Goal: Task Accomplishment & Management: Manage account settings

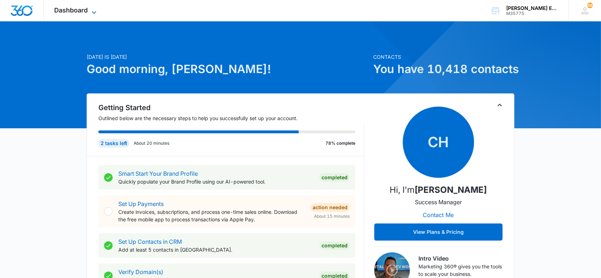
click at [90, 10] on icon at bounding box center [94, 12] width 9 height 9
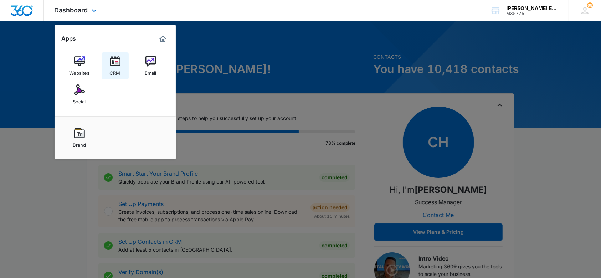
click at [115, 56] on img at bounding box center [115, 61] width 11 height 11
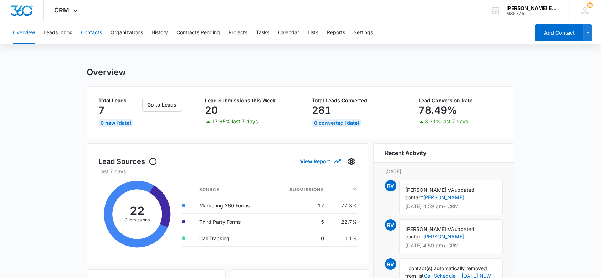
click at [93, 32] on button "Contacts" at bounding box center [91, 32] width 21 height 23
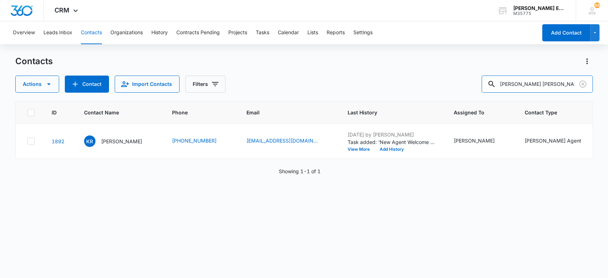
drag, startPoint x: 537, startPoint y: 82, endPoint x: 420, endPoint y: 84, distance: 117.6
click at [417, 92] on div "Actions Contact Import Contacts Filters [PERSON_NAME] [PERSON_NAME]" at bounding box center [304, 84] width 578 height 17
type input "ivi"
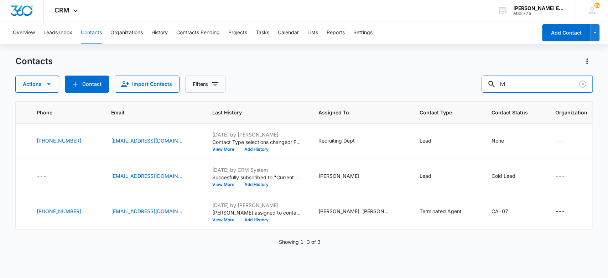
scroll to position [0, 140]
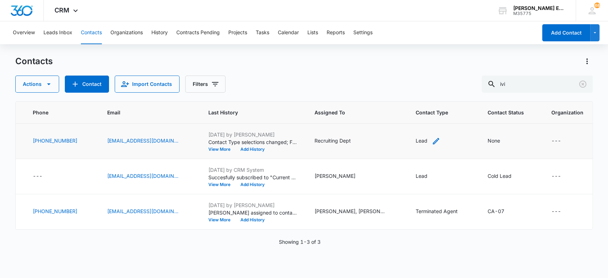
click at [432, 141] on icon "Contact Type - Lead - Select to Edit Field" at bounding box center [436, 141] width 9 height 9
click at [422, 95] on div at bounding box center [424, 94] width 11 height 11
type input "pap"
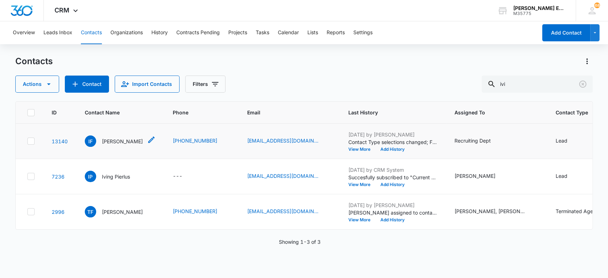
click at [123, 140] on p "Ivi Figueroa" at bounding box center [122, 141] width 41 height 7
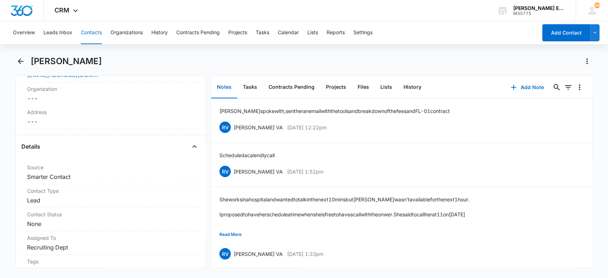
scroll to position [207, 0]
click at [133, 198] on dd "Cancel Save Changes Lead" at bounding box center [111, 197] width 168 height 9
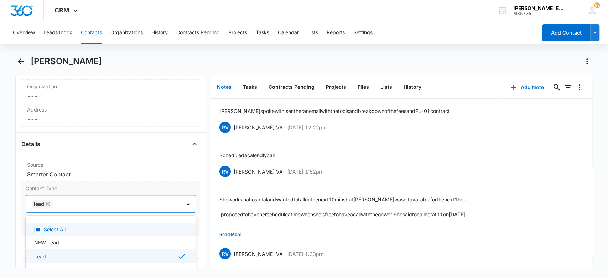
click at [154, 206] on div at bounding box center [114, 204] width 118 height 10
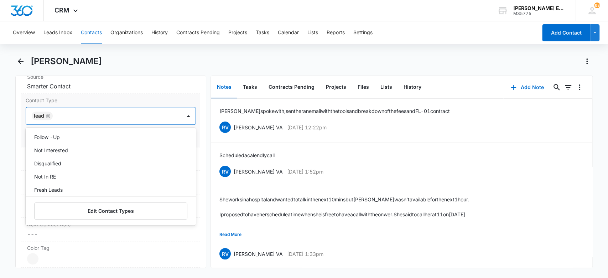
scroll to position [602, 0]
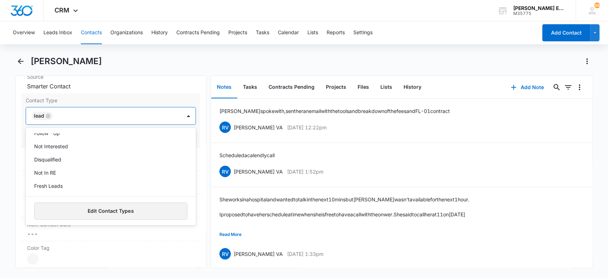
click at [144, 207] on button "Edit Contact Types" at bounding box center [111, 210] width 154 height 17
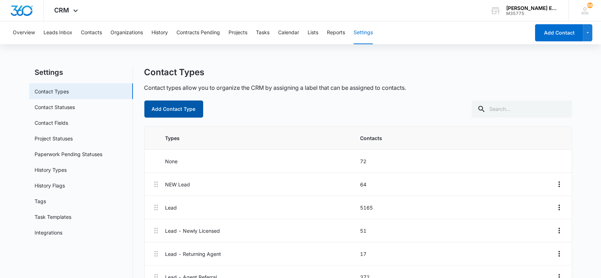
click at [188, 109] on button "Add Contact Type" at bounding box center [173, 108] width 59 height 17
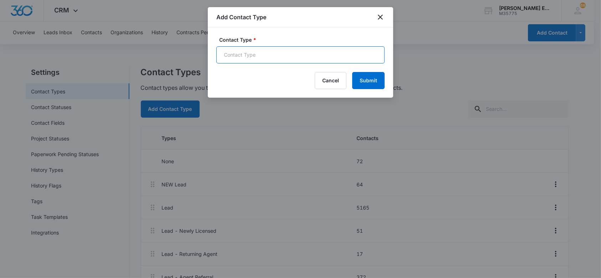
click at [281, 52] on input "Contact Type *" at bounding box center [300, 54] width 168 height 17
type input "Pending"
click at [386, 76] on div "Contact Type * Pending Cancel Submit" at bounding box center [300, 62] width 185 height 70
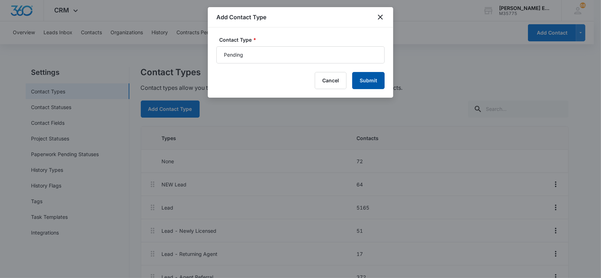
click at [380, 78] on button "Submit" at bounding box center [368, 80] width 32 height 17
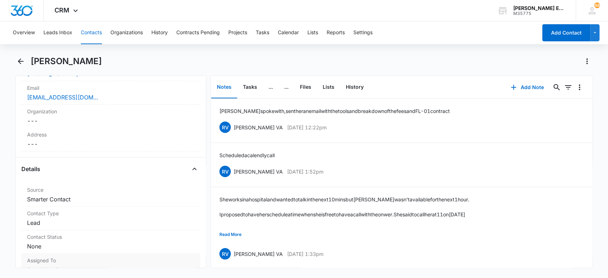
scroll to position [237, 0]
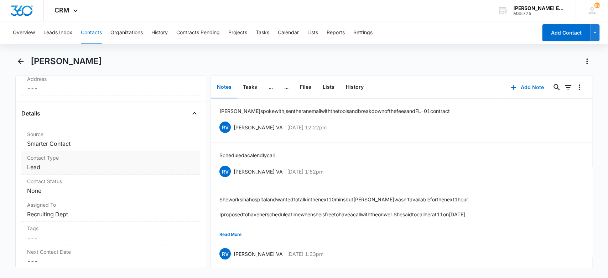
click at [103, 163] on div "Contact Type Cancel Save Changes Lead" at bounding box center [110, 163] width 179 height 24
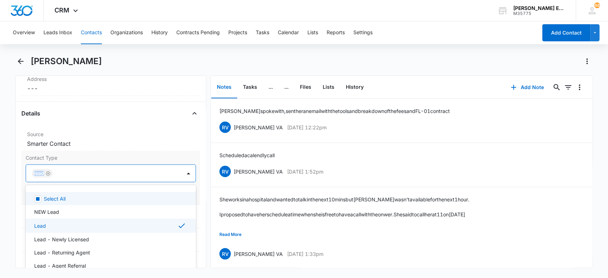
click at [105, 171] on div at bounding box center [114, 173] width 118 height 10
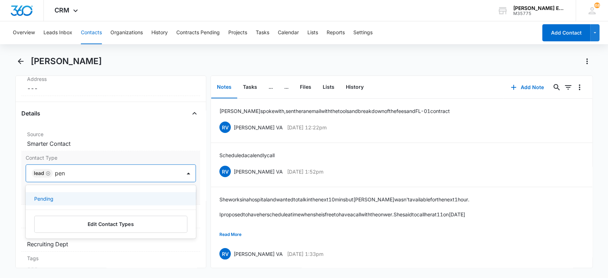
type input "pend"
click at [121, 200] on div "Pending" at bounding box center [110, 198] width 152 height 7
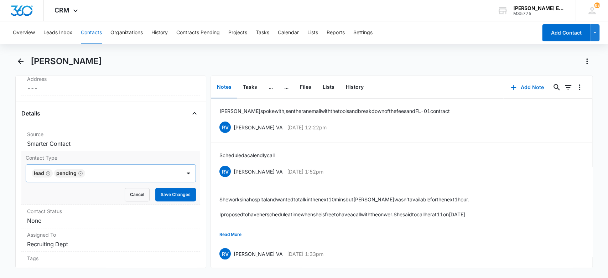
drag, startPoint x: 5, startPoint y: 172, endPoint x: 102, endPoint y: 177, distance: 97.0
click at [8, 174] on main "Ivi Figueroa Remove IF Ivi Figueroa Contact Info Name Cancel Save Changes Ivi F…" at bounding box center [304, 166] width 608 height 221
click at [170, 194] on button "Save Changes" at bounding box center [175, 195] width 41 height 14
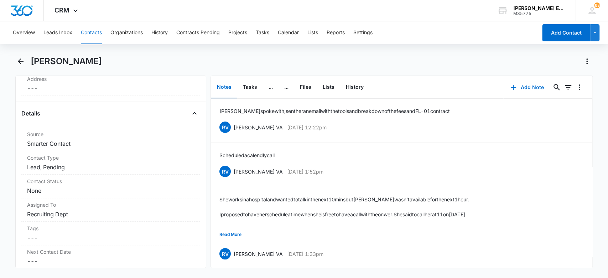
click at [93, 31] on button "Contacts" at bounding box center [91, 32] width 21 height 23
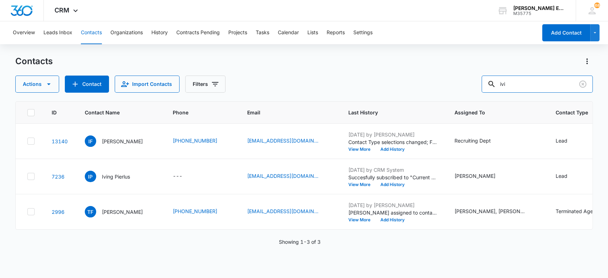
drag, startPoint x: 528, startPoint y: 81, endPoint x: 381, endPoint y: 85, distance: 147.6
click at [376, 87] on div "Actions Contact Import Contacts Filters ivi" at bounding box center [304, 84] width 578 height 17
type input "richard"
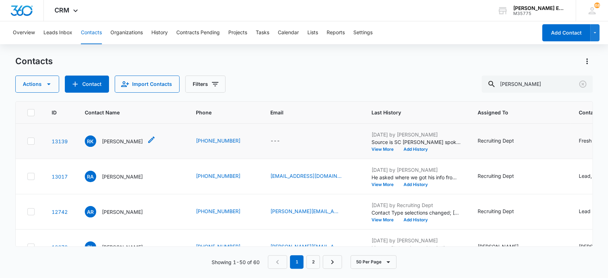
click at [129, 141] on p "Richard Kaplan" at bounding box center [122, 141] width 41 height 7
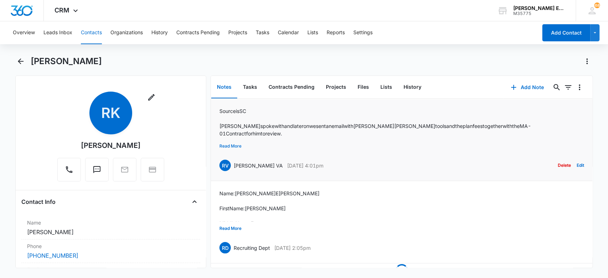
click at [235, 143] on button "Read More" at bounding box center [230, 146] width 22 height 14
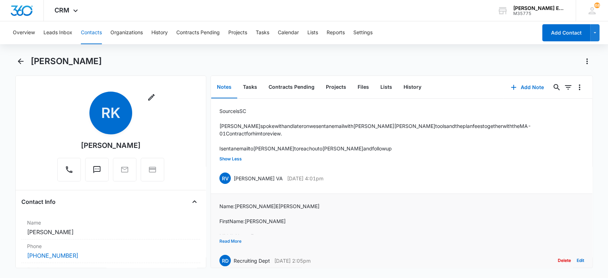
click at [225, 235] on button "Read More" at bounding box center [230, 241] width 22 height 14
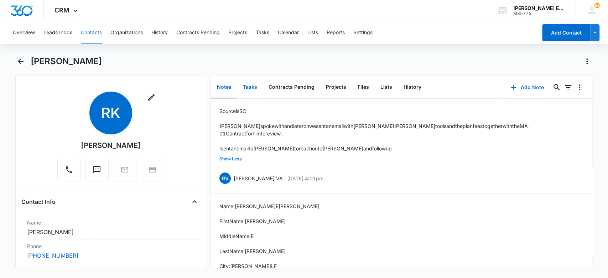
click at [251, 87] on button "Tasks" at bounding box center [250, 87] width 26 height 22
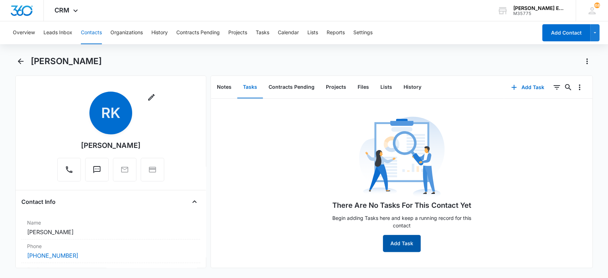
click at [397, 244] on button "Add Task" at bounding box center [402, 243] width 38 height 17
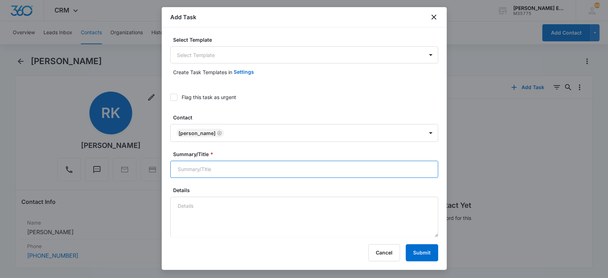
click at [228, 171] on input "Summary/Title *" at bounding box center [304, 169] width 268 height 17
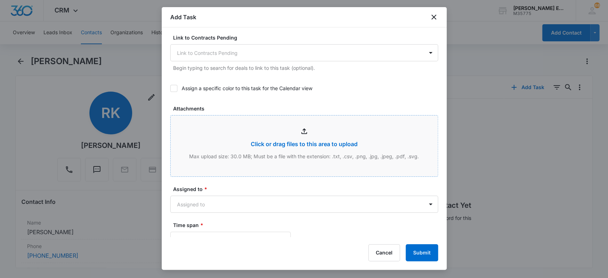
scroll to position [332, 0]
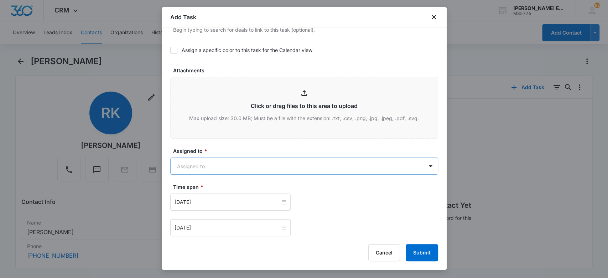
type input "One month follow up"
click at [211, 165] on body "CRM Apps Websites CRM Email Social Brand Allison James Estates and Homes M35775…" at bounding box center [304, 139] width 608 height 278
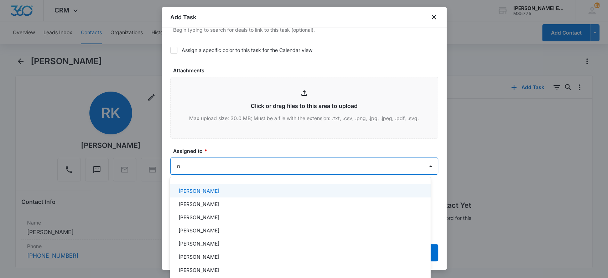
type input "[PERSON_NAME]"
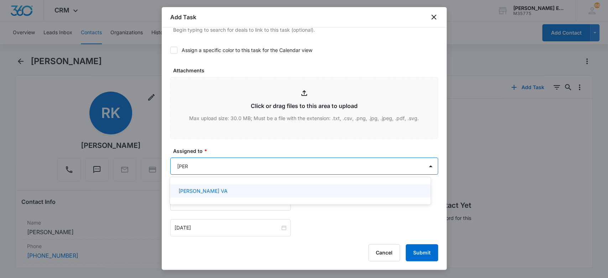
click at [233, 188] on div "[PERSON_NAME] VA" at bounding box center [299, 190] width 242 height 7
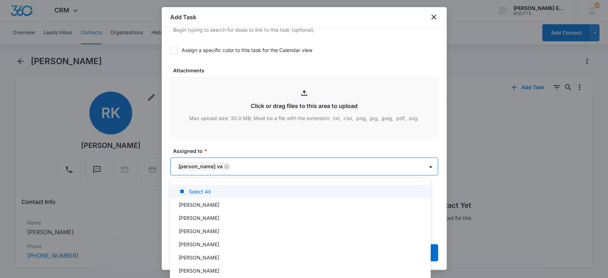
drag, startPoint x: 233, startPoint y: 140, endPoint x: 232, endPoint y: 153, distance: 13.2
click at [233, 142] on div at bounding box center [304, 139] width 608 height 278
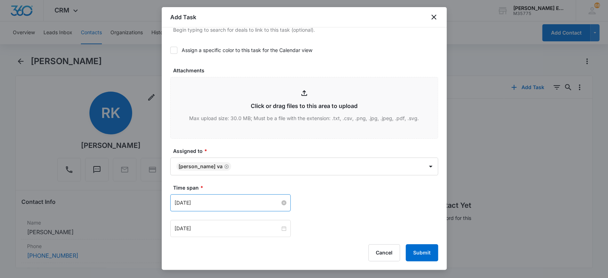
click at [219, 201] on input "[DATE]" at bounding box center [227, 203] width 105 height 8
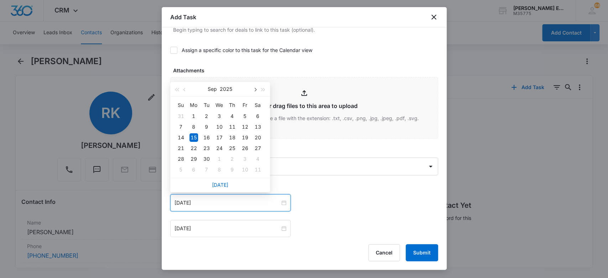
click at [255, 92] on button "button" at bounding box center [255, 89] width 8 height 14
type input "Oct 13, 2025"
click at [192, 136] on div "13" at bounding box center [194, 137] width 9 height 9
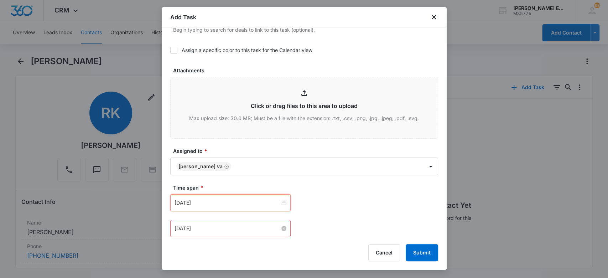
click at [207, 229] on input "[DATE]" at bounding box center [227, 228] width 105 height 8
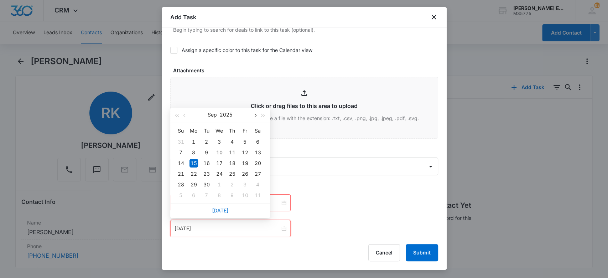
click at [253, 115] on button "button" at bounding box center [255, 115] width 8 height 14
type input "Oct 13, 2025"
click at [194, 162] on div "13" at bounding box center [194, 163] width 9 height 9
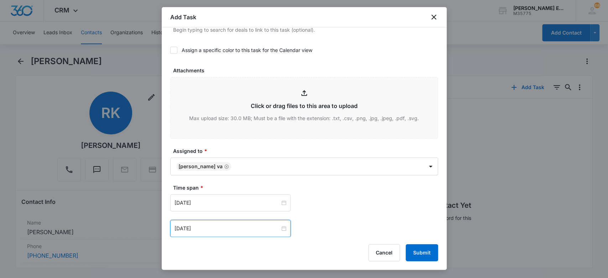
click at [330, 193] on div "Time span * Oct 13, 2025 Oct 2025 Su Mo Tu We Th Fr Sa 28 29 30 1 2 3 4 5 6 7 8…" at bounding box center [304, 210] width 268 height 53
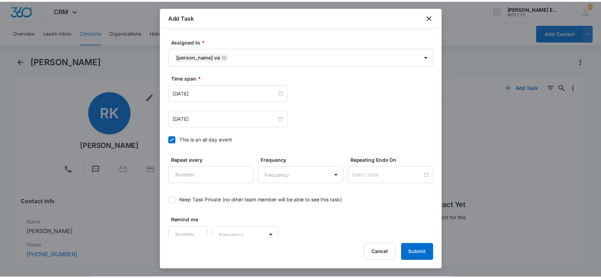
scroll to position [449, 0]
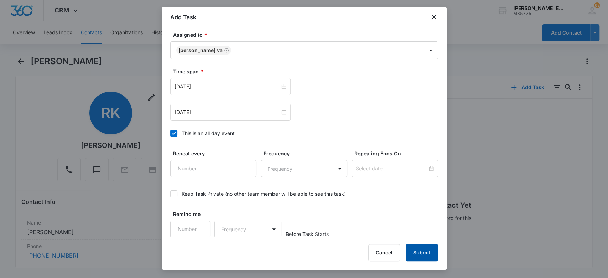
click at [409, 255] on button "Submit" at bounding box center [422, 252] width 32 height 17
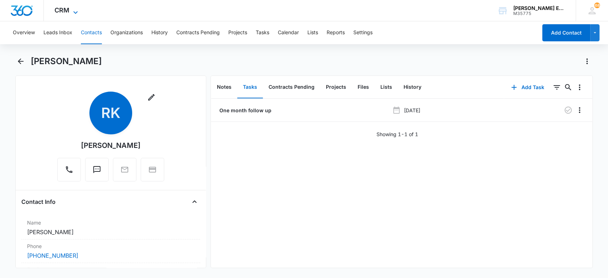
click at [76, 11] on icon at bounding box center [75, 12] width 9 height 9
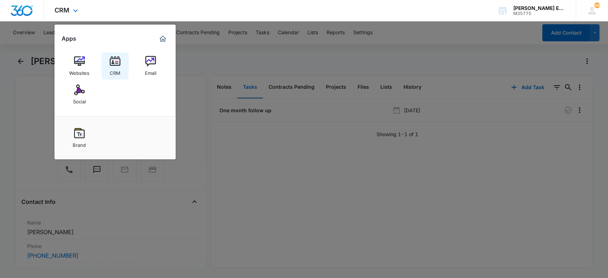
click at [112, 60] on img at bounding box center [115, 61] width 11 height 11
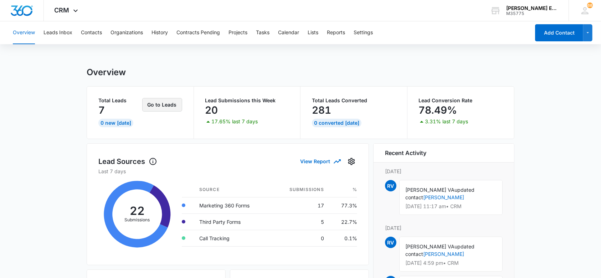
click at [161, 107] on button "Go to Leads" at bounding box center [162, 105] width 40 height 14
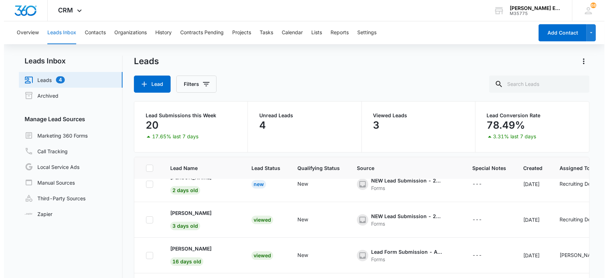
scroll to position [85, 0]
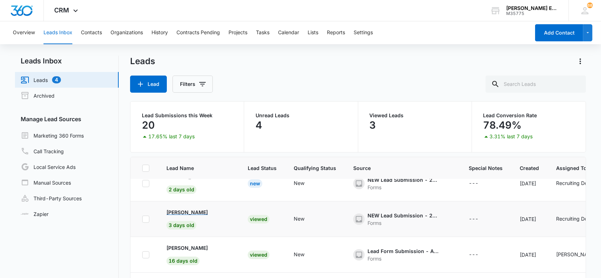
click at [180, 212] on p "Miguel" at bounding box center [186, 211] width 41 height 7
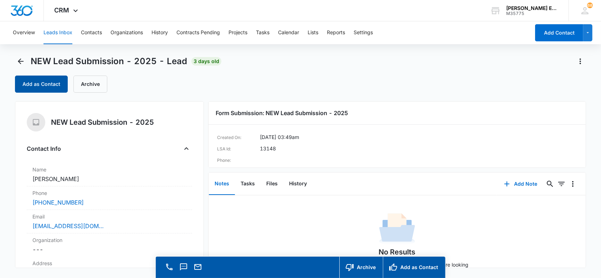
click at [50, 86] on button "Add as Contact" at bounding box center [41, 84] width 53 height 17
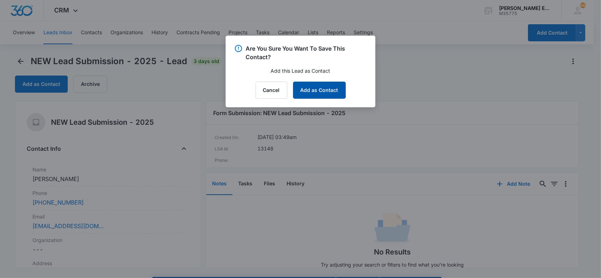
click at [341, 88] on button "Add as Contact" at bounding box center [319, 90] width 53 height 17
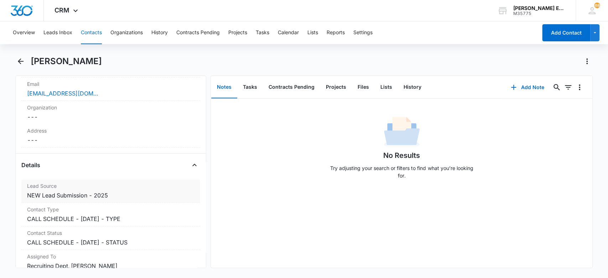
scroll to position [233, 0]
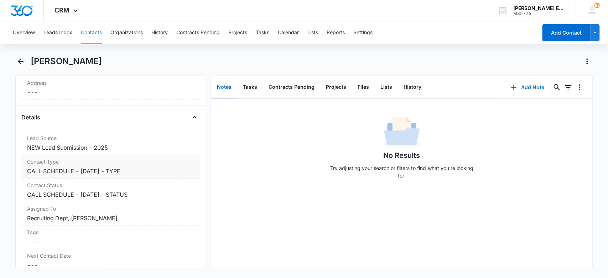
click at [154, 174] on dd "Cancel Save Changes CALL SCHEDULE - [DATE] - TYPE" at bounding box center [111, 171] width 168 height 9
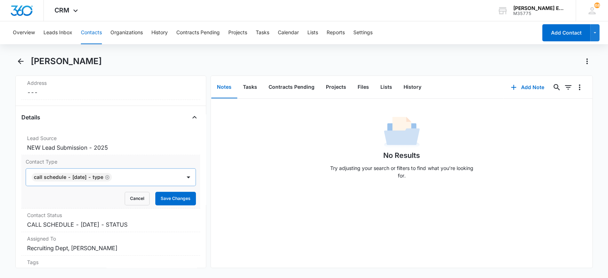
click at [110, 175] on icon "Remove CALL SCHEDULE - DEC 2024 - TYPE" at bounding box center [107, 177] width 5 height 5
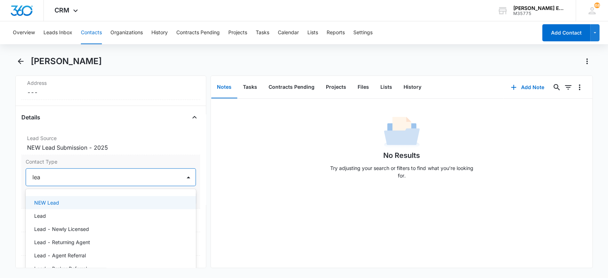
type input "lead"
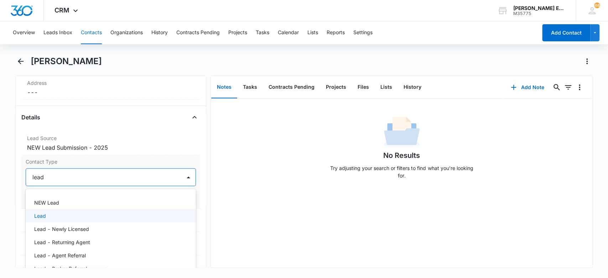
click at [120, 213] on div "Lead" at bounding box center [110, 215] width 152 height 7
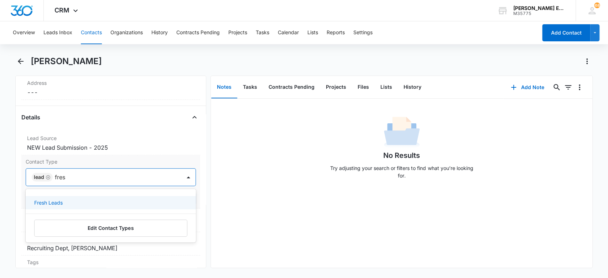
type input "fresh"
click at [140, 200] on div "Fresh Leads" at bounding box center [110, 202] width 152 height 7
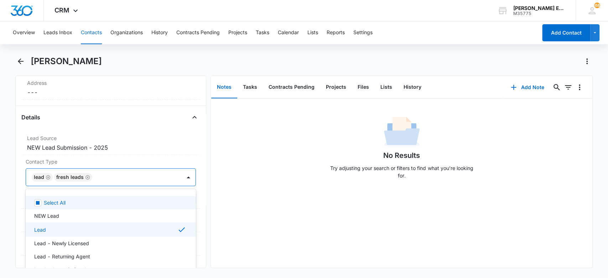
click at [239, 198] on div "No Results Try adjusting your search or filters to find what you’re looking for." at bounding box center [402, 183] width 382 height 169
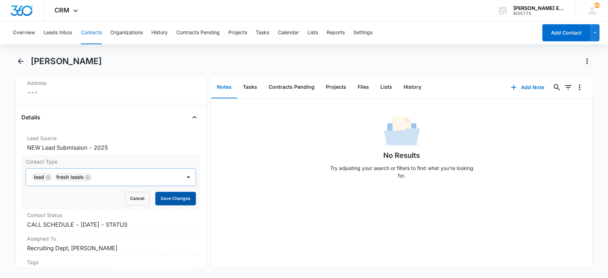
click at [176, 201] on button "Save Changes" at bounding box center [175, 199] width 41 height 14
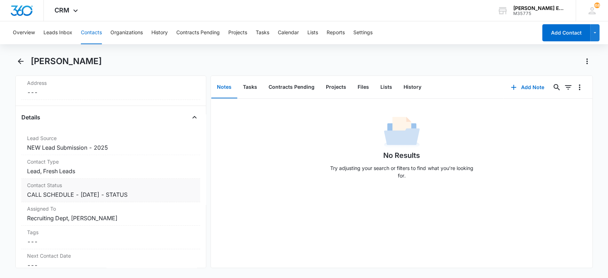
click at [171, 195] on dd "Cancel Save Changes CALL SCHEDULE - [DATE] - STATUS" at bounding box center [111, 194] width 168 height 9
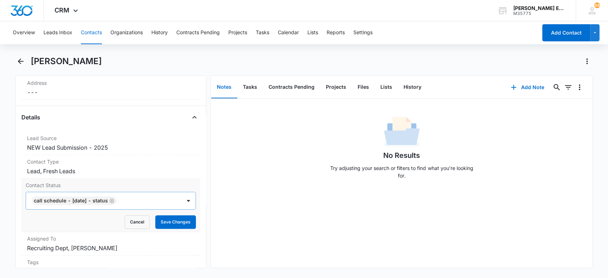
click at [114, 198] on icon "Remove CALL SCHEDULE - DEC 2024 - STATUS" at bounding box center [111, 200] width 5 height 5
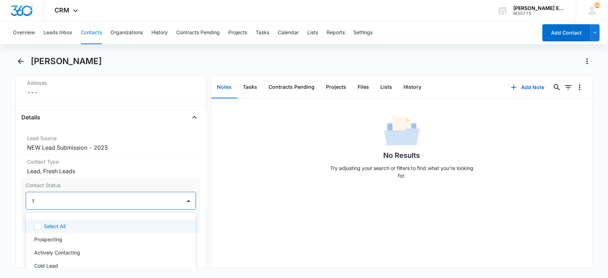
type input "tx"
click at [98, 225] on div "[GEOGRAPHIC_DATA]-01" at bounding box center [110, 225] width 152 height 7
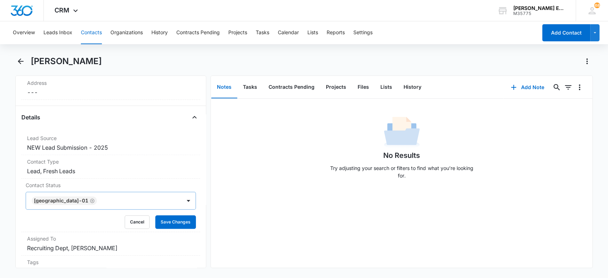
click at [261, 211] on div "No Results Try adjusting your search or filters to find what you’re looking for." at bounding box center [402, 183] width 382 height 169
click at [176, 220] on button "Save Changes" at bounding box center [175, 222] width 41 height 14
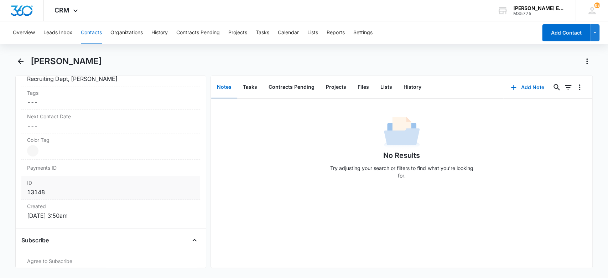
scroll to position [376, 0]
click at [509, 88] on icon "button" at bounding box center [513, 87] width 9 height 9
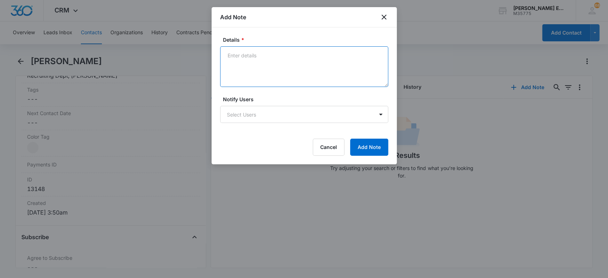
click at [285, 72] on textarea "Details *" at bounding box center [304, 66] width 168 height 41
click at [227, 57] on textarea "Charie called/left" at bounding box center [304, 66] width 168 height 41
click at [230, 62] on textarea "Source is Facebook Charie called/left" at bounding box center [304, 66] width 168 height 41
drag, startPoint x: 271, startPoint y: 69, endPoint x: 223, endPoint y: 74, distance: 47.6
click at [223, 74] on textarea "Source is Facebook Charie called/left" at bounding box center [304, 66] width 168 height 41
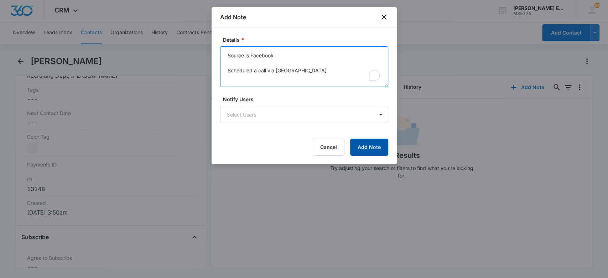
type textarea "Source is Facebook Scheduled a call via Calendly"
click at [371, 149] on button "Add Note" at bounding box center [369, 147] width 38 height 17
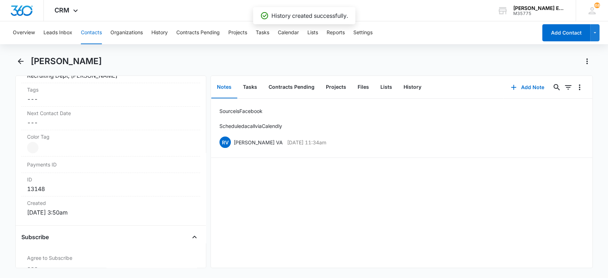
click at [88, 35] on button "Contacts" at bounding box center [91, 32] width 21 height 23
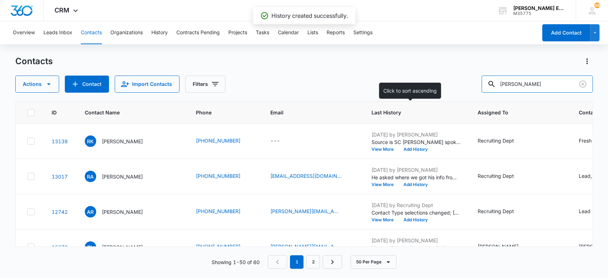
drag, startPoint x: 528, startPoint y: 85, endPoint x: 462, endPoint y: 103, distance: 67.9
click at [462, 103] on div "Contacts Actions Contact Import Contacts Filters richard ID Contact Name Phone …" at bounding box center [304, 167] width 578 height 222
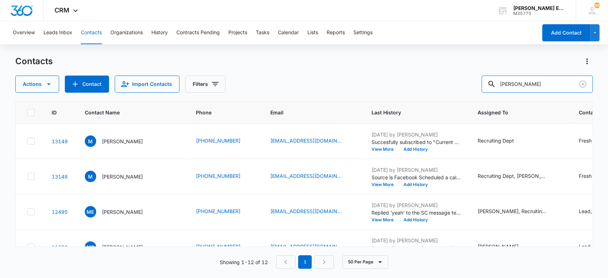
drag, startPoint x: 544, startPoint y: 86, endPoint x: 400, endPoint y: 85, distance: 144.3
click at [400, 86] on div "Actions Contact Import Contacts Filters miguel" at bounding box center [304, 84] width 578 height 17
paste input "2888Loker309AJI$"
type input "2"
paste input "Thomas Nguyen"
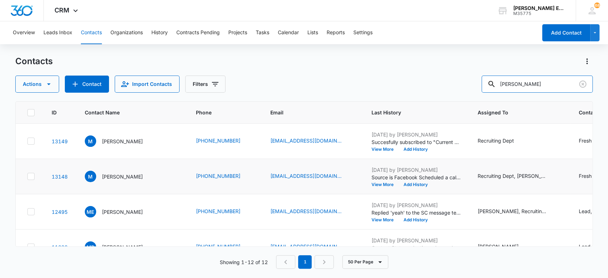
type input "Thomas Nguyen"
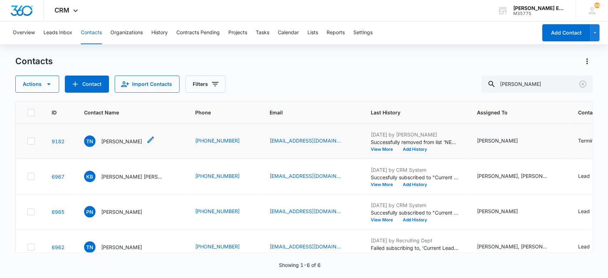
click at [127, 145] on p "Thomas Nguyen" at bounding box center [121, 141] width 41 height 7
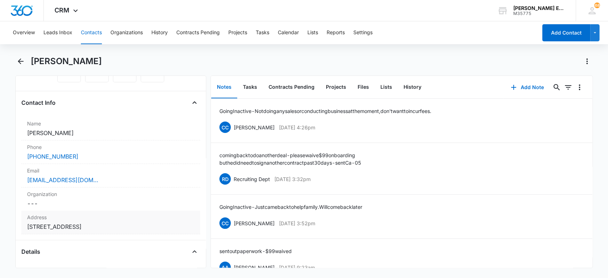
scroll to position [77, 0]
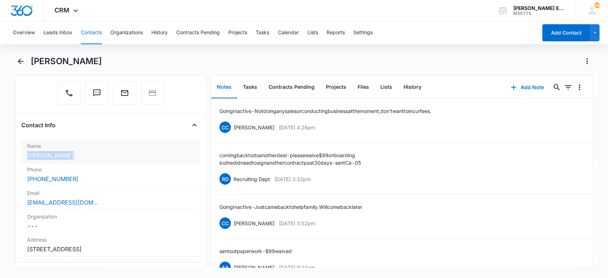
drag, startPoint x: 76, startPoint y: 155, endPoint x: 25, endPoint y: 155, distance: 50.6
click at [25, 155] on div "Name Cancel Save Changes Thomas Nguyen" at bounding box center [110, 151] width 179 height 24
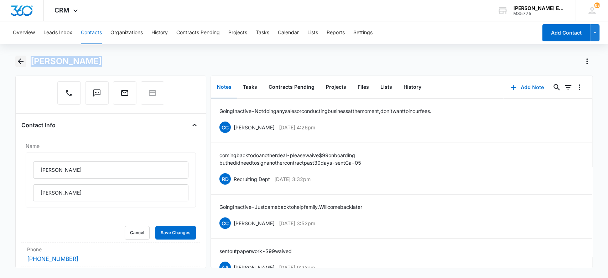
drag, startPoint x: 109, startPoint y: 56, endPoint x: 38, endPoint y: 66, distance: 71.5
click at [25, 66] on div "Thomas Nguyen" at bounding box center [304, 66] width 578 height 20
copy h1 "Thomas Nguyen"
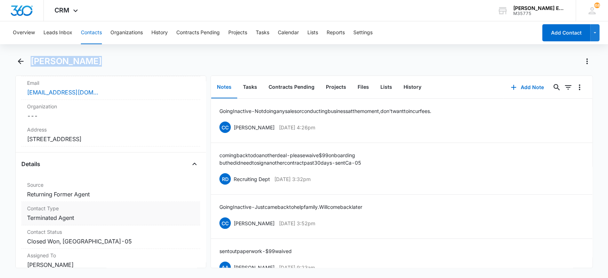
scroll to position [362, 0]
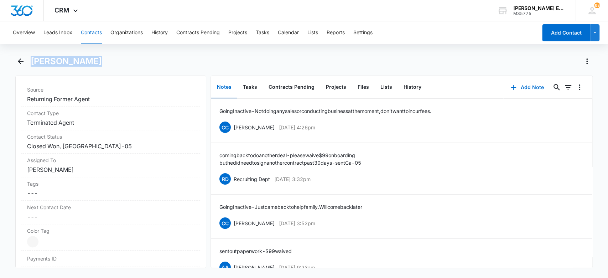
copy h1 "Thomas Nguyen"
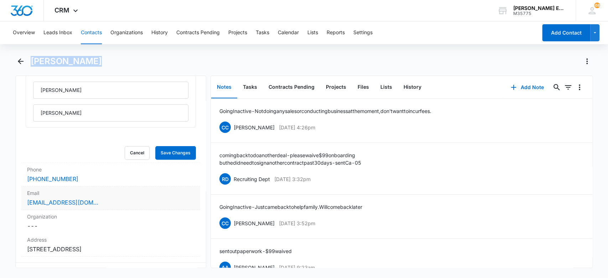
scroll to position [171, 0]
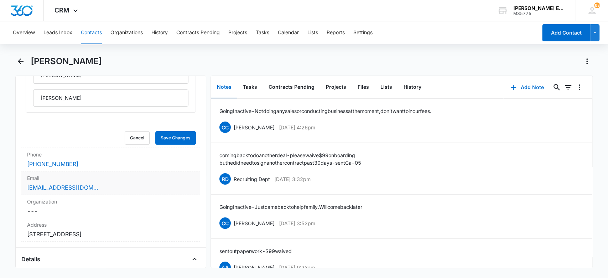
click at [102, 187] on div "agentthomasjeffrey@gmail.com" at bounding box center [111, 187] width 168 height 9
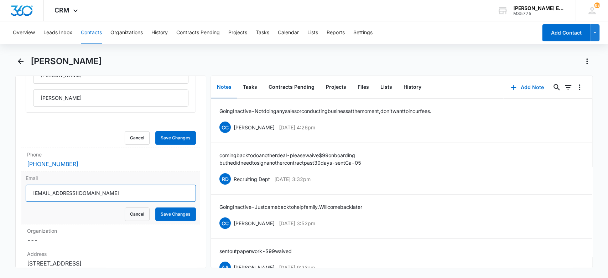
drag, startPoint x: 153, startPoint y: 191, endPoint x: 40, endPoint y: 188, distance: 112.6
click at [23, 188] on div "Email agentthomasjeffrey@gmail.com Cancel Save Changes" at bounding box center [110, 197] width 179 height 53
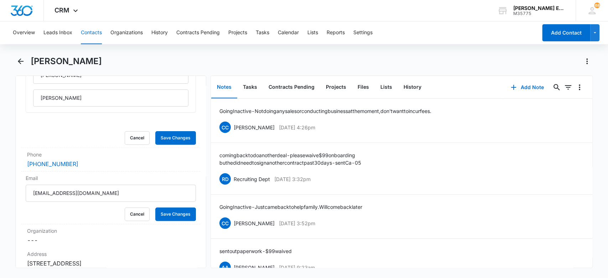
click at [77, 61] on h1 "Thomas Nguyen" at bounding box center [66, 61] width 71 height 11
copy div "Thomas Nguyen Remove"
drag, startPoint x: 119, startPoint y: 194, endPoint x: 0, endPoint y: 204, distance: 119.1
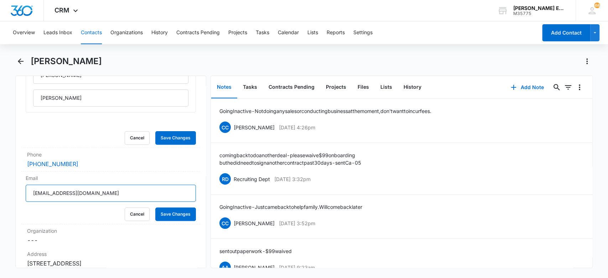
click at [0, 204] on main "Thomas Nguyen Remove TN Thomas Nguyen Contact Info Name Thomas Nguyen Cancel Sa…" at bounding box center [304, 166] width 608 height 221
drag, startPoint x: 100, startPoint y: 164, endPoint x: 4, endPoint y: 167, distance: 96.3
click at [0, 167] on main "Thomas Nguyen Remove TN Thomas Nguyen Contact Info Name Thomas Nguyen Cancel Sa…" at bounding box center [304, 166] width 608 height 221
copy link "(949) 331-4711"
click at [516, 91] on button "Add Note" at bounding box center [527, 87] width 47 height 17
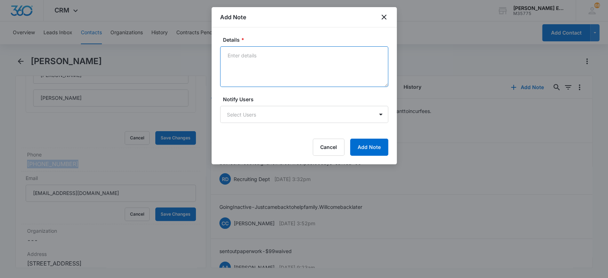
click at [279, 54] on textarea "Details *" at bounding box center [304, 66] width 168 height 41
type textarea "I"
type textarea "Ruth A sent him the CA-05 Contract"
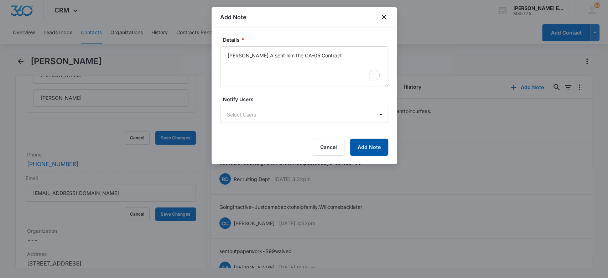
click at [362, 147] on button "Add Note" at bounding box center [369, 147] width 38 height 17
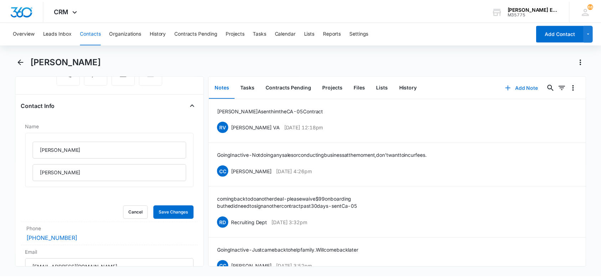
scroll to position [77, 0]
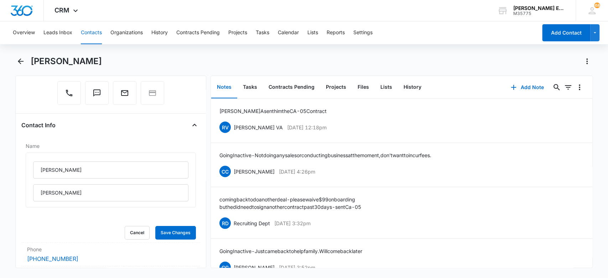
click at [88, 38] on button "Contacts" at bounding box center [91, 32] width 21 height 23
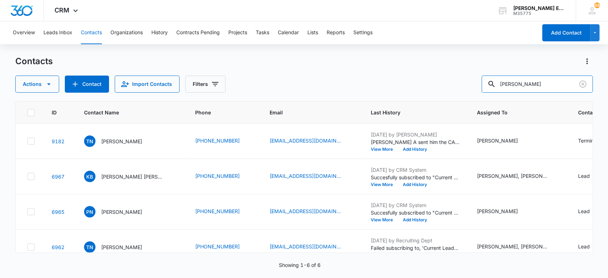
drag, startPoint x: 556, startPoint y: 85, endPoint x: 470, endPoint y: 82, distance: 86.3
click at [470, 82] on div "Actions Contact Import Contacts Filters Thomas Nguyen" at bounding box center [304, 84] width 578 height 17
type input "Miguel"
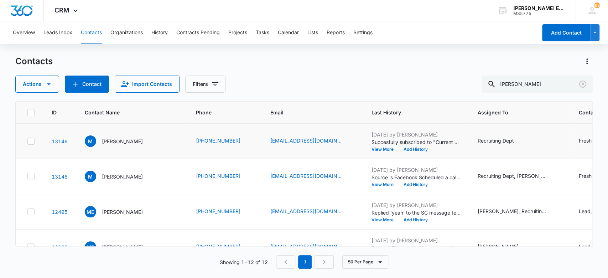
click at [29, 141] on icon at bounding box center [31, 140] width 4 height 3
click at [27, 141] on input "checkbox" at bounding box center [27, 141] width 0 height 0
click at [29, 177] on icon at bounding box center [31, 176] width 6 height 6
click at [27, 177] on input "checkbox" at bounding box center [27, 176] width 0 height 0
click at [50, 76] on button "Actions" at bounding box center [37, 84] width 44 height 17
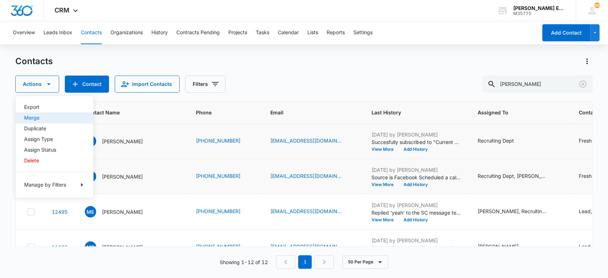
click at [46, 116] on div "Merge" at bounding box center [50, 117] width 52 height 5
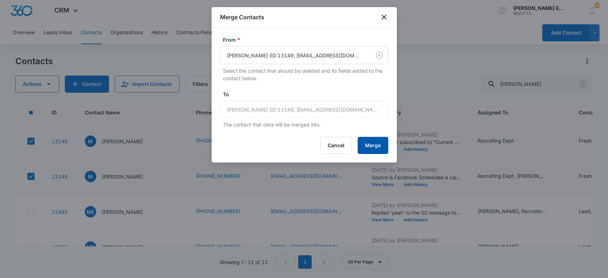
click at [373, 145] on button "Merge" at bounding box center [373, 145] width 31 height 17
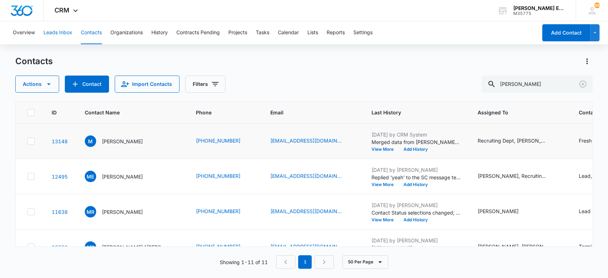
click at [65, 35] on button "Leads Inbox" at bounding box center [57, 32] width 29 height 23
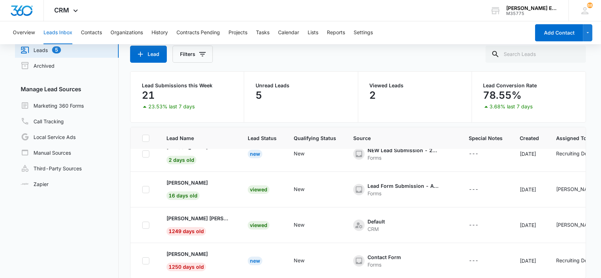
scroll to position [55, 0]
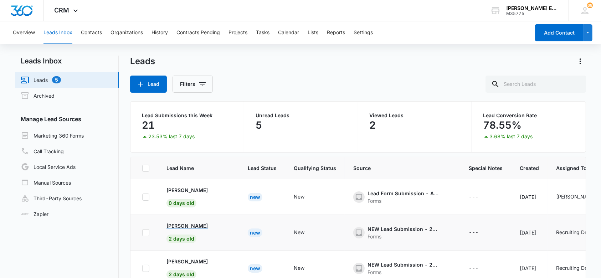
click at [179, 227] on p "[PERSON_NAME]" at bounding box center [186, 225] width 41 height 7
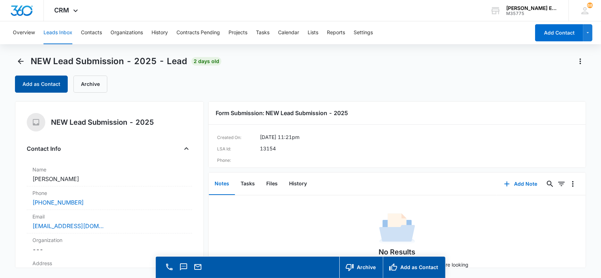
click at [32, 83] on button "Add as Contact" at bounding box center [41, 84] width 53 height 17
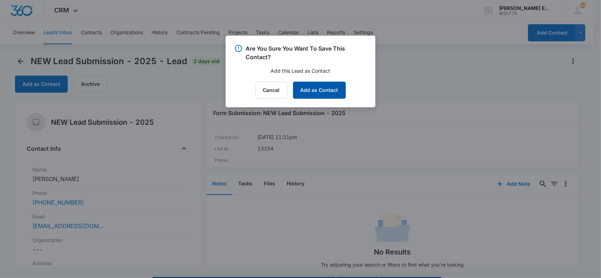
click at [312, 90] on button "Add as Contact" at bounding box center [319, 90] width 53 height 17
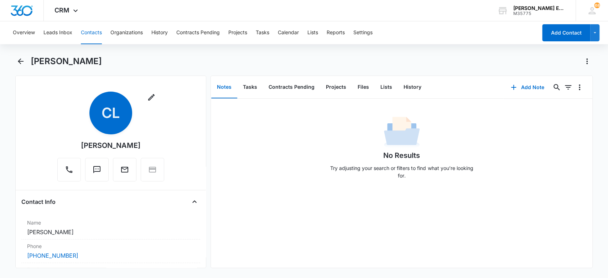
drag, startPoint x: 120, startPoint y: 63, endPoint x: 32, endPoint y: 62, distance: 87.6
click at [32, 62] on div "[PERSON_NAME]" at bounding box center [312, 61] width 562 height 11
copy h1 "Christopher Latham"
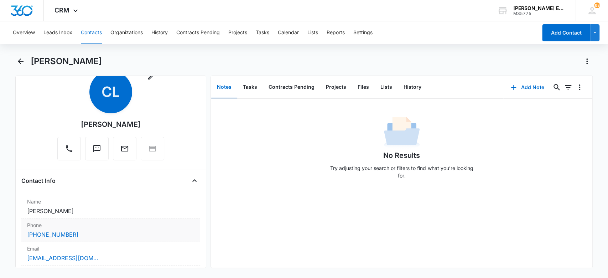
scroll to position [47, 0]
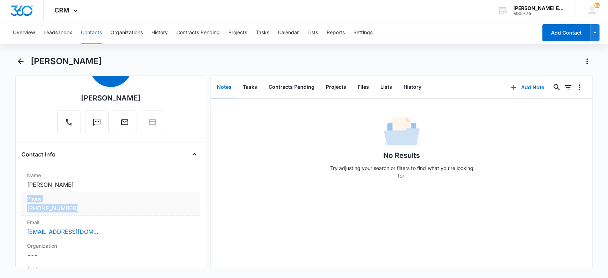
drag, startPoint x: 104, startPoint y: 203, endPoint x: 33, endPoint y: 207, distance: 71.0
click at [26, 202] on div "Phone Cancel Save Changes (346) 731-4182" at bounding box center [110, 204] width 179 height 24
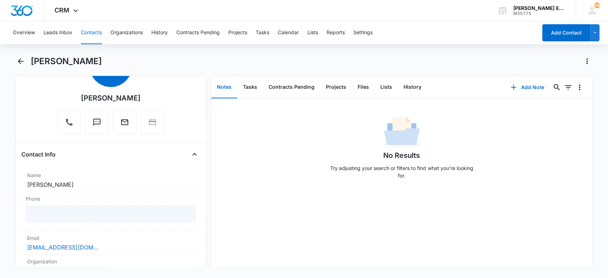
drag, startPoint x: 241, startPoint y: 239, endPoint x: 210, endPoint y: 227, distance: 33.7
click at [241, 238] on div "No Results Try adjusting your search or filters to find what you’re looking for." at bounding box center [402, 183] width 382 height 169
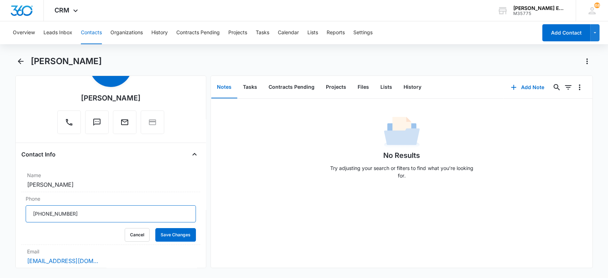
drag, startPoint x: 84, startPoint y: 213, endPoint x: 3, endPoint y: 217, distance: 81.7
click at [0, 217] on main "Christopher Latham Remove CL Christopher Latham Contact Info Name Cancel Save C…" at bounding box center [304, 166] width 608 height 221
click at [97, 29] on button "Contacts" at bounding box center [91, 32] width 21 height 23
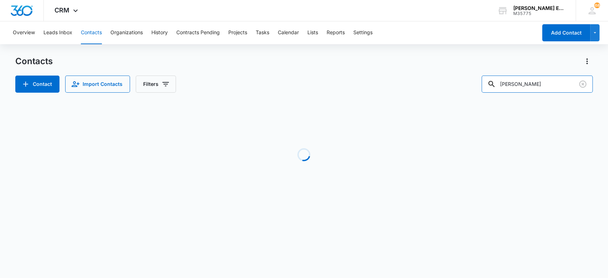
drag, startPoint x: 531, startPoint y: 77, endPoint x: 323, endPoint y: 87, distance: 208.7
click at [323, 87] on div "Contact Import Contacts Filters Miguel" at bounding box center [304, 84] width 578 height 17
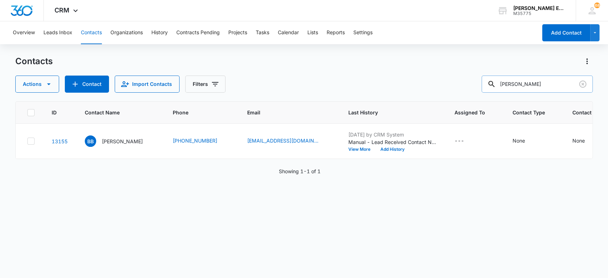
drag, startPoint x: 552, startPoint y: 81, endPoint x: 527, endPoint y: 79, distance: 25.7
click at [527, 79] on input "brian baronaky" at bounding box center [537, 84] width 111 height 17
type input "brianronaky ba"
drag, startPoint x: 507, startPoint y: 84, endPoint x: 549, endPoint y: 88, distance: 41.5
click at [549, 88] on input "brianronaky ba" at bounding box center [537, 84] width 111 height 17
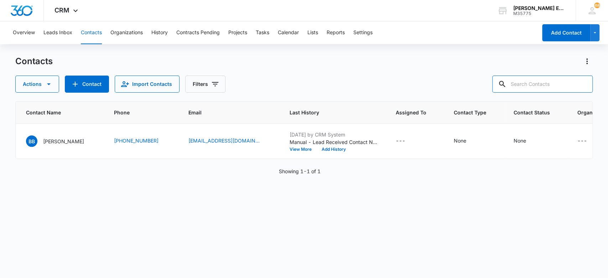
scroll to position [0, 63]
click at [532, 87] on input "text" at bounding box center [542, 84] width 100 height 17
type input "RIO B"
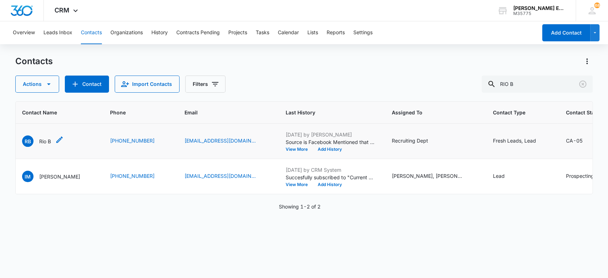
click at [46, 139] on p "Rio B" at bounding box center [45, 141] width 12 height 7
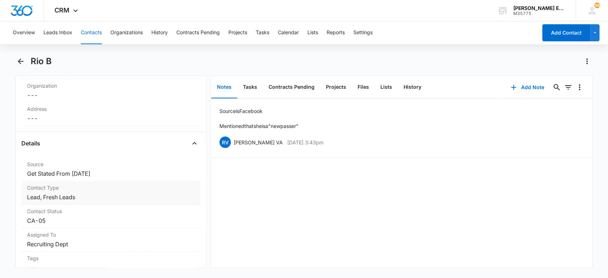
scroll to position [237, 0]
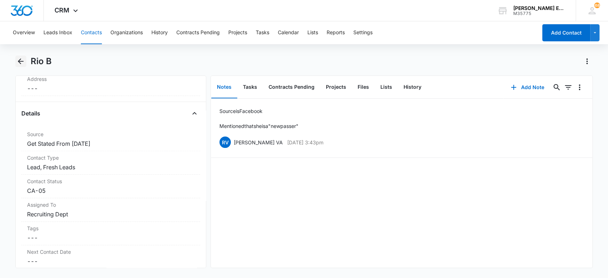
click at [22, 61] on icon "Back" at bounding box center [20, 61] width 9 height 9
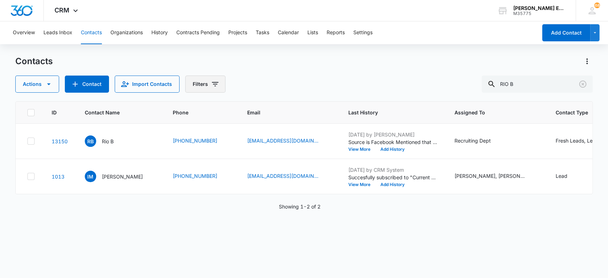
click at [206, 84] on button "Filters" at bounding box center [205, 84] width 40 height 17
click at [584, 84] on icon "Clear" at bounding box center [583, 84] width 9 height 9
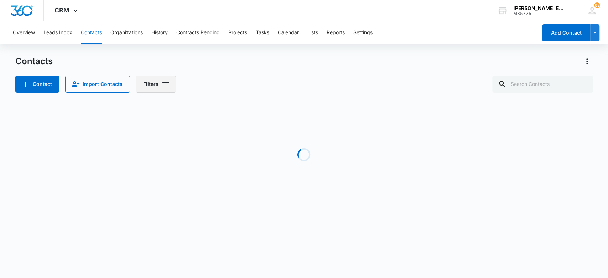
click at [161, 87] on icon "Filters" at bounding box center [165, 84] width 9 height 9
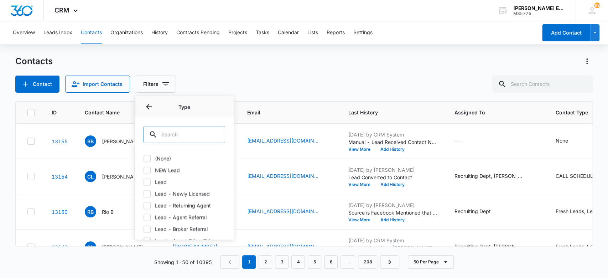
click at [173, 134] on input "text" at bounding box center [184, 134] width 82 height 17
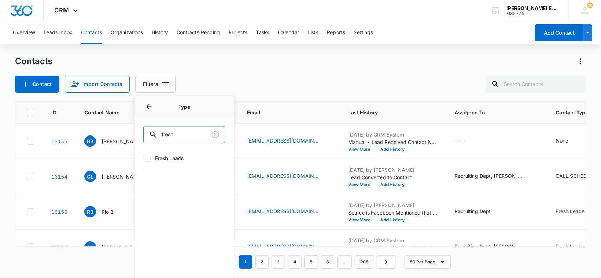
type input "fresh"
click at [156, 157] on label "Fresh Leads" at bounding box center [184, 157] width 82 height 7
click at [144, 158] on input "Fresh Leads" at bounding box center [143, 158] width 0 height 0
checkbox input "true"
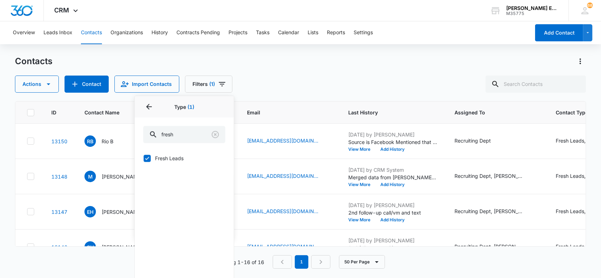
click at [307, 73] on div "Contacts Actions Contact Import Contacts Filters (1) Assigned To Sources Status…" at bounding box center [300, 74] width 571 height 37
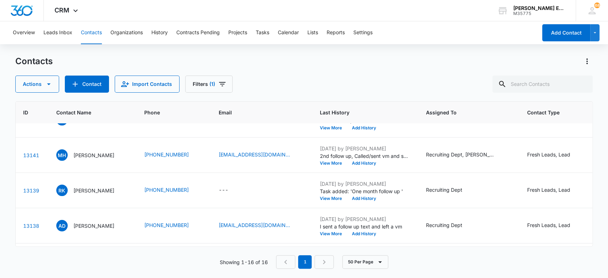
scroll to position [194, 29]
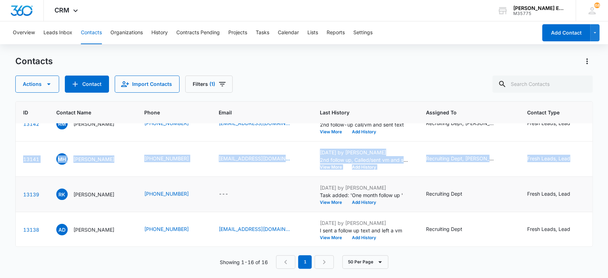
click at [48, 208] on main "Contacts Actions Contact Import Contacts Filters (1) ID Contact Name Phone Emai…" at bounding box center [304, 167] width 608 height 222
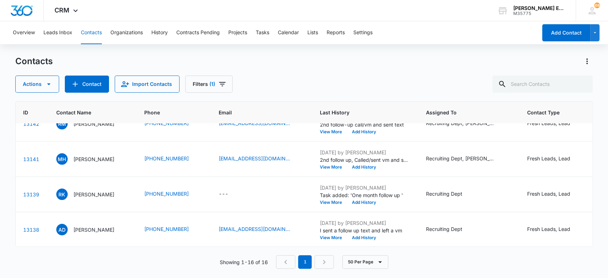
click at [327, 72] on div "Contacts Actions Contact Import Contacts Filters (1)" at bounding box center [304, 74] width 578 height 37
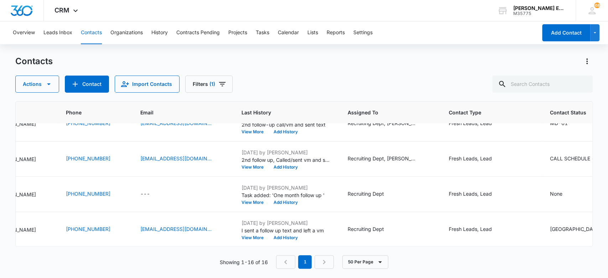
scroll to position [194, 129]
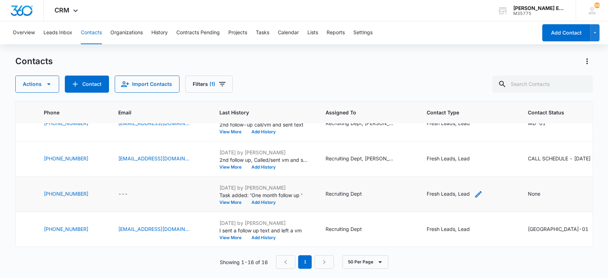
click at [482, 193] on icon "Contact Type - Fresh Leads, Lead - Select to Edit Field" at bounding box center [478, 194] width 6 height 6
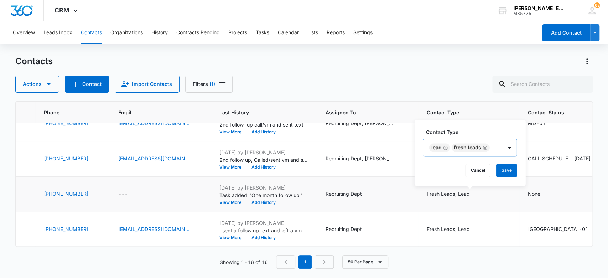
click at [485, 147] on icon "Remove Fresh Leads" at bounding box center [485, 147] width 5 height 5
click at [472, 169] on button "Save" at bounding box center [467, 171] width 21 height 14
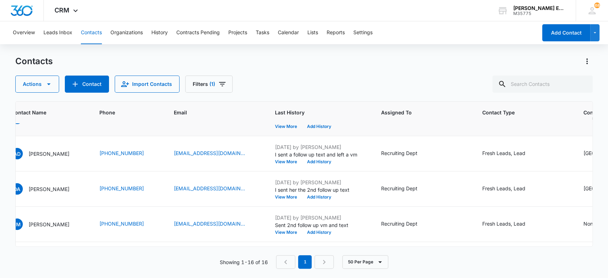
scroll to position [270, 67]
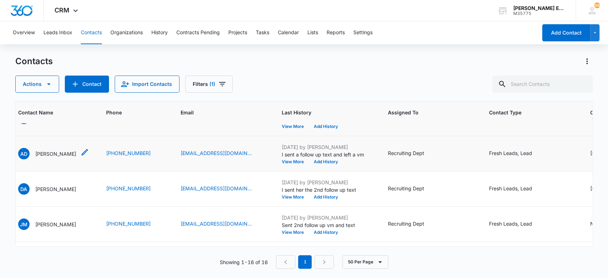
click at [60, 150] on p "[PERSON_NAME]" at bounding box center [55, 153] width 41 height 7
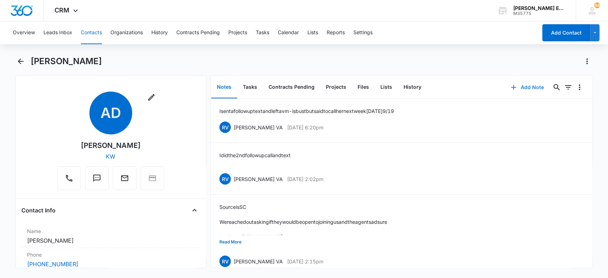
click at [521, 87] on button "Add Note" at bounding box center [527, 87] width 47 height 17
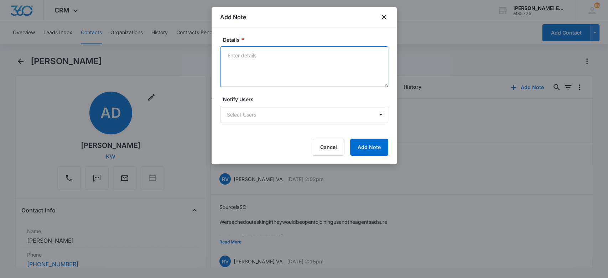
click at [250, 56] on textarea "Details *" at bounding box center [304, 66] width 168 height 41
type textarea "Scheduled a Calendly"
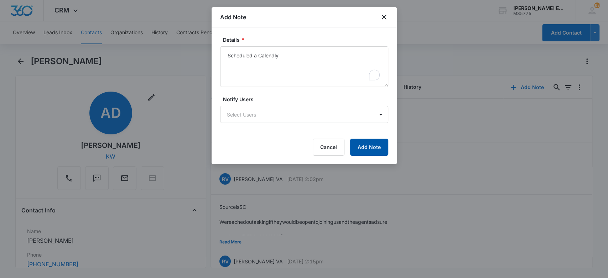
click at [379, 150] on button "Add Note" at bounding box center [369, 147] width 38 height 17
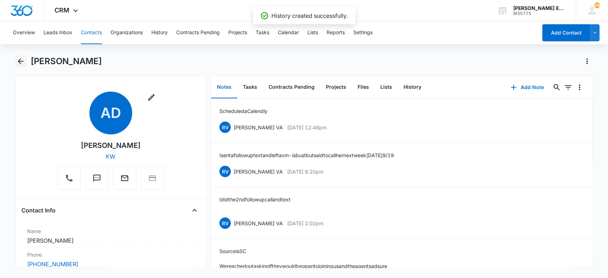
click at [25, 61] on icon "Back" at bounding box center [20, 61] width 9 height 9
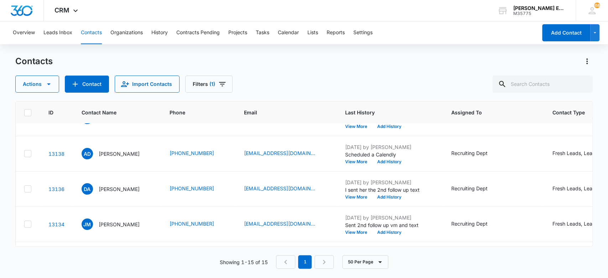
scroll to position [234, 4]
drag, startPoint x: 59, startPoint y: 34, endPoint x: 59, endPoint y: 30, distance: 4.3
click at [59, 34] on button "Leads Inbox" at bounding box center [57, 32] width 29 height 23
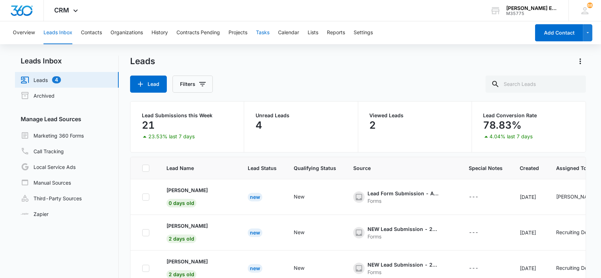
click at [263, 31] on button "Tasks" at bounding box center [263, 32] width 14 height 23
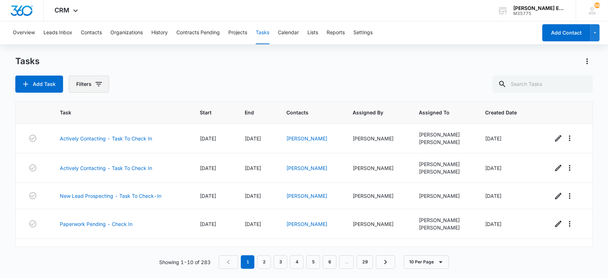
click at [90, 92] on button "Filters" at bounding box center [89, 84] width 40 height 17
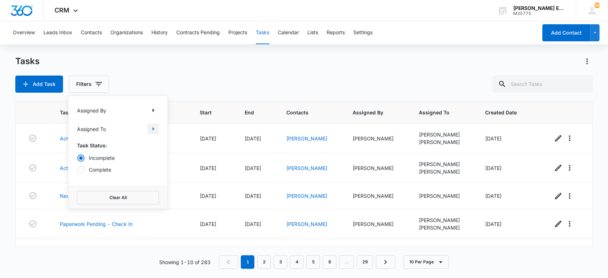
click at [157, 130] on icon "Show Assigned To filters" at bounding box center [153, 128] width 9 height 9
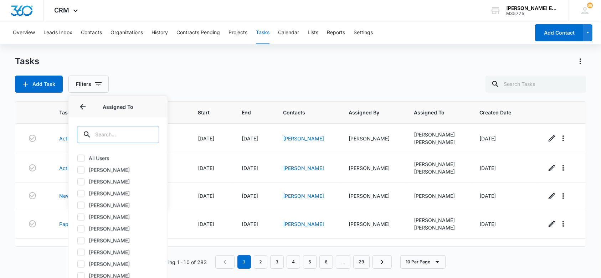
click at [119, 131] on input "text" at bounding box center [118, 134] width 82 height 17
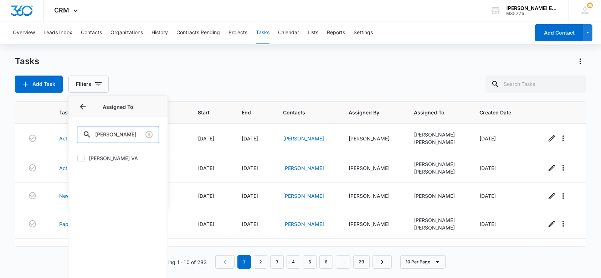
type input "[PERSON_NAME]"
click at [82, 158] on icon at bounding box center [81, 157] width 4 height 3
click at [77, 158] on input "[PERSON_NAME] VA" at bounding box center [77, 158] width 0 height 0
checkbox input "true"
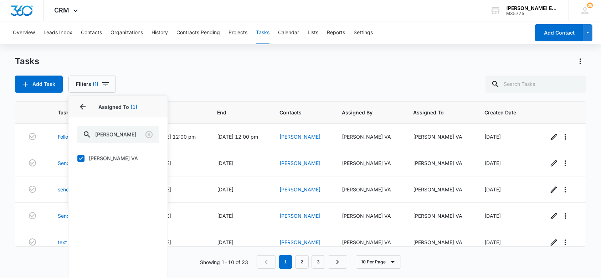
click at [257, 64] on div "Tasks" at bounding box center [300, 61] width 571 height 11
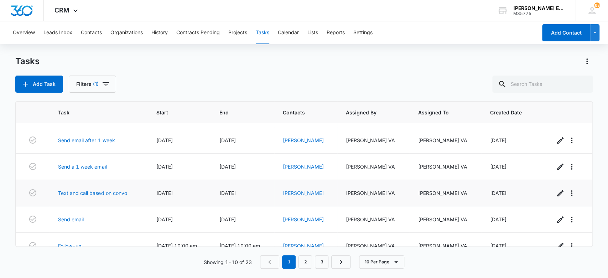
scroll to position [143, 0]
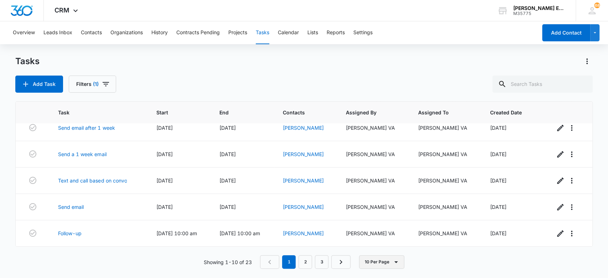
click at [395, 263] on icon "button" at bounding box center [396, 262] width 9 height 9
click at [384, 228] on div "20 Per Page" at bounding box center [383, 230] width 29 height 5
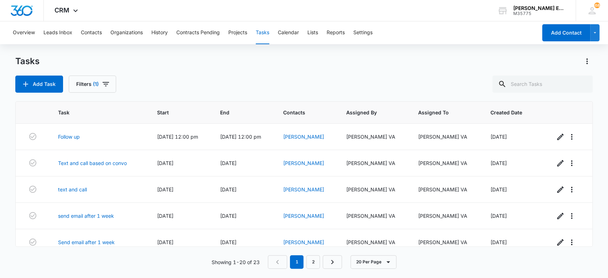
scroll to position [23, 0]
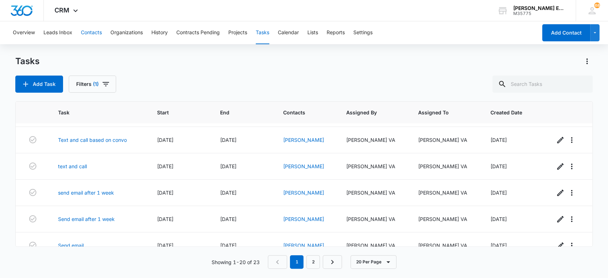
click at [92, 34] on button "Contacts" at bounding box center [91, 32] width 21 height 23
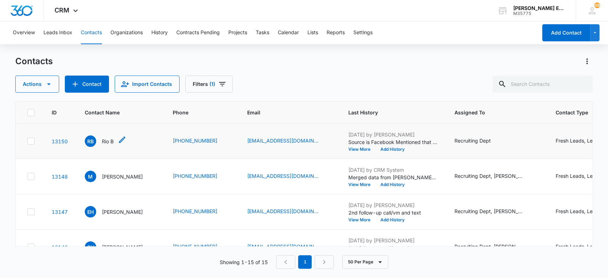
click at [104, 139] on p "Rio B" at bounding box center [108, 141] width 12 height 7
click at [104, 141] on p "Rio B" at bounding box center [108, 141] width 12 height 7
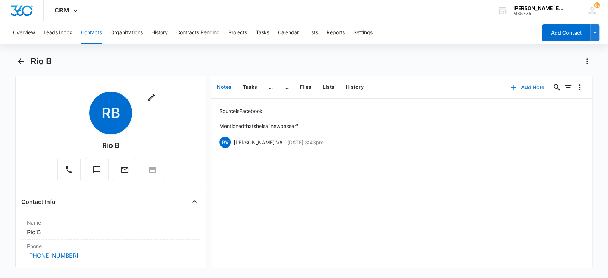
click at [523, 84] on button "Add Note" at bounding box center [527, 87] width 47 height 17
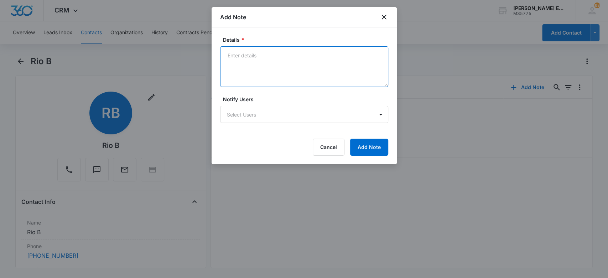
click at [267, 72] on textarea "Details *" at bounding box center [304, 66] width 168 height 41
type textarea "2nd follow up vm/text"
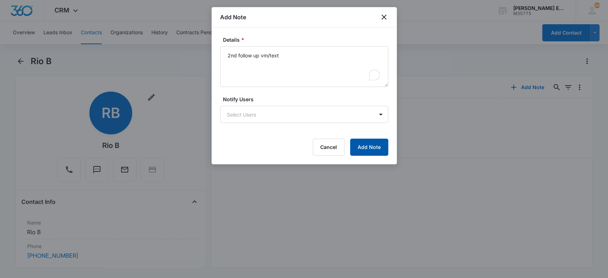
click at [375, 151] on button "Add Note" at bounding box center [369, 147] width 38 height 17
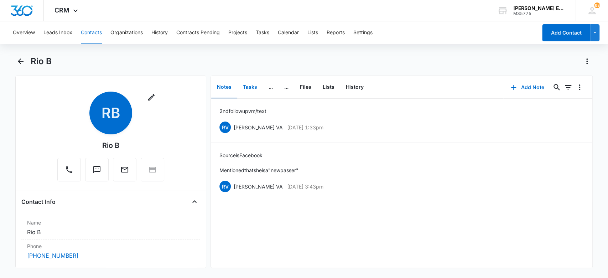
click at [254, 88] on button "Tasks" at bounding box center [250, 87] width 26 height 22
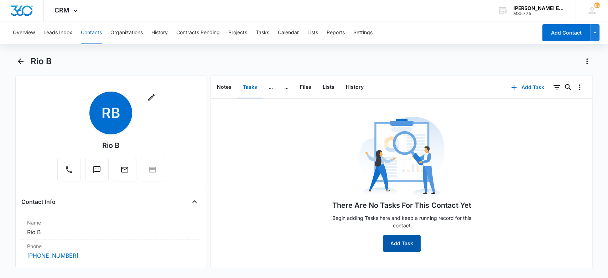
click at [405, 243] on button "Add Task" at bounding box center [402, 243] width 38 height 17
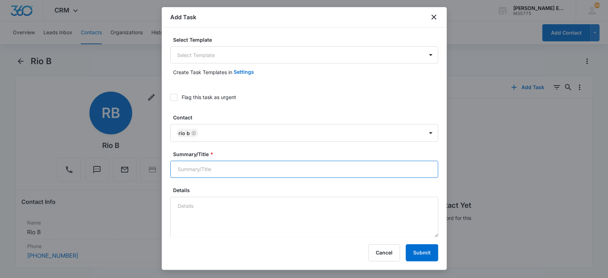
click at [190, 170] on input "Summary/Title *" at bounding box center [304, 169] width 268 height 17
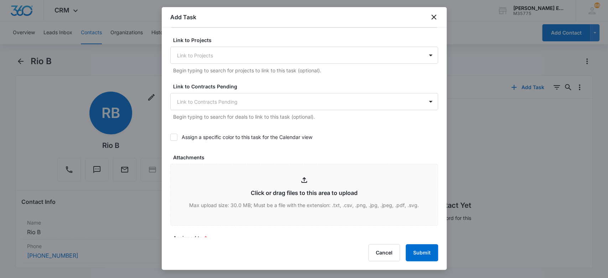
scroll to position [285, 0]
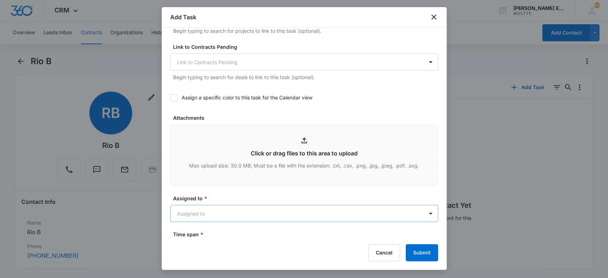
type input "Weekly follow up email"
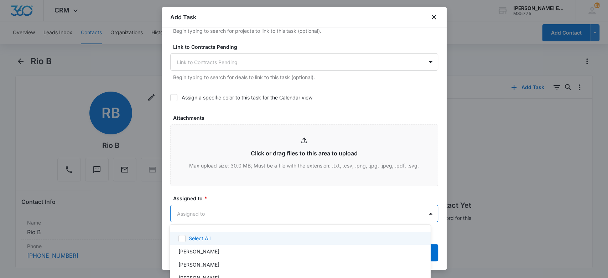
click at [207, 216] on body "CRM Apps Websites CRM Email Social Brand Allison James Estates and Homes M35775…" at bounding box center [304, 139] width 608 height 278
type input "[PERSON_NAME]"
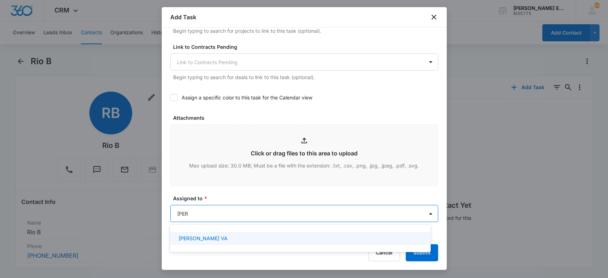
click at [219, 231] on div "[PERSON_NAME] VA" at bounding box center [300, 238] width 261 height 16
click at [208, 240] on div "[PERSON_NAME] VA" at bounding box center [299, 237] width 242 height 7
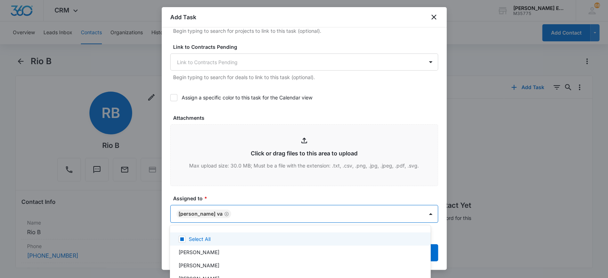
click at [219, 189] on div at bounding box center [304, 139] width 608 height 278
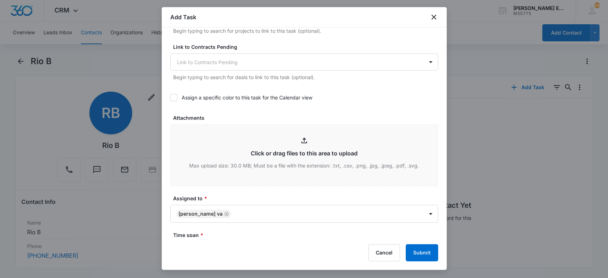
scroll to position [449, 0]
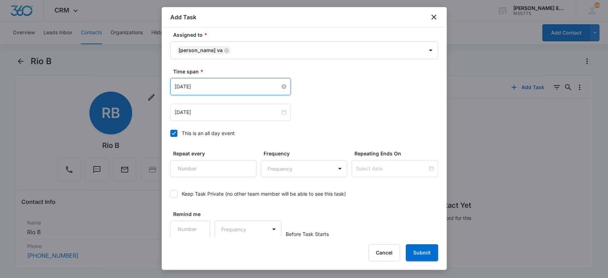
click at [216, 88] on input "[DATE]" at bounding box center [227, 87] width 105 height 8
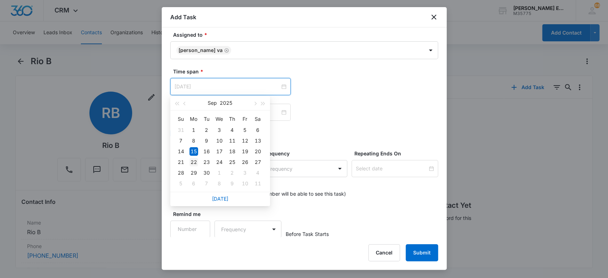
type input "[DATE]"
click at [193, 161] on div "22" at bounding box center [194, 162] width 9 height 9
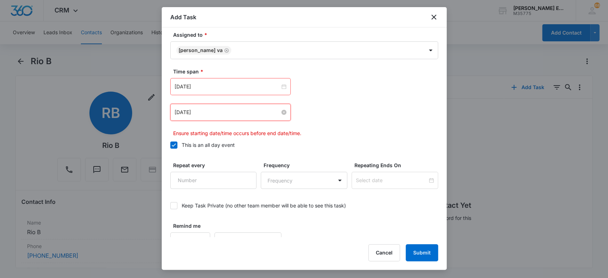
click at [209, 110] on input "[DATE]" at bounding box center [227, 112] width 105 height 8
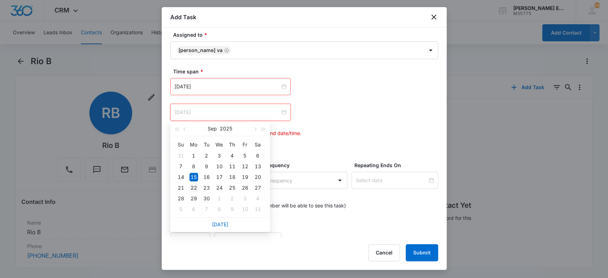
type input "[DATE]"
click at [195, 190] on div "22" at bounding box center [194, 187] width 9 height 9
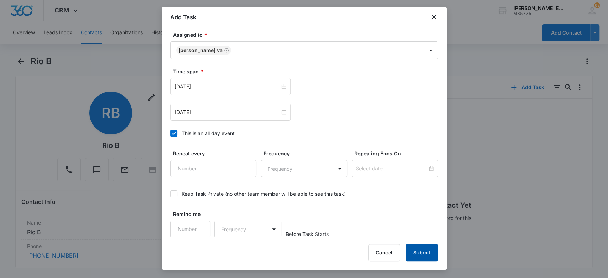
click at [416, 247] on button "Submit" at bounding box center [422, 252] width 32 height 17
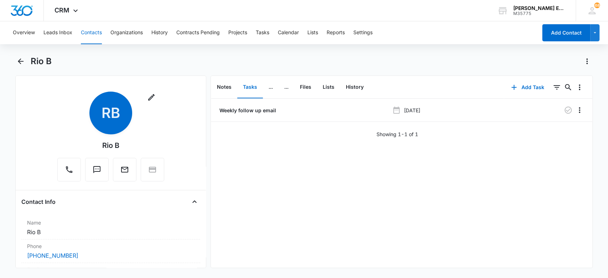
click at [80, 33] on div "Overview Leads Inbox Contacts Organizations History Contracts Pending Projects …" at bounding box center [273, 32] width 529 height 23
click at [93, 33] on button "Contacts" at bounding box center [91, 32] width 21 height 23
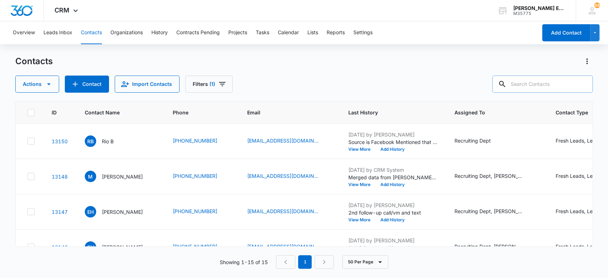
click at [527, 82] on input "text" at bounding box center [542, 84] width 100 height 17
type input "Miguel"
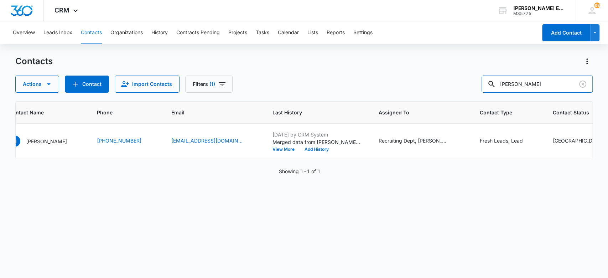
scroll to position [0, 96]
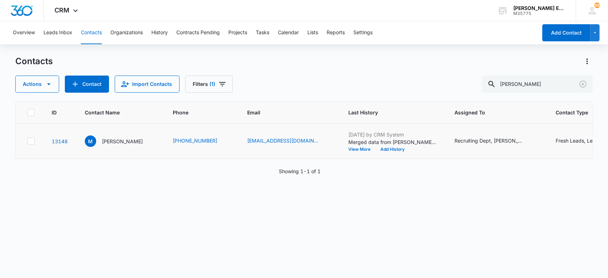
click at [509, 141] on icon "Contact Type - Fresh Leads, Lead - Select to Edit Field" at bounding box center [607, 141] width 9 height 9
click at [509, 95] on icon "Remove Fresh Leads" at bounding box center [561, 94] width 5 height 5
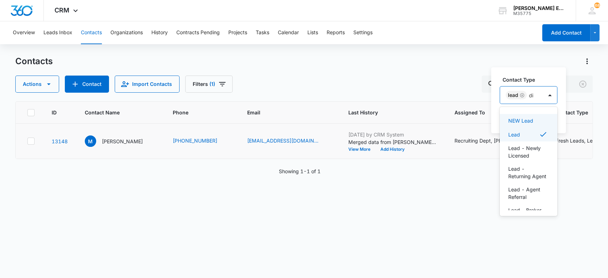
type input "dis"
click at [509, 121] on p "Disqualified" at bounding box center [521, 120] width 27 height 7
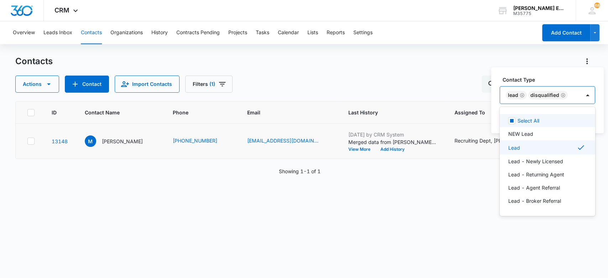
click at [509, 95] on icon "Remove Lead" at bounding box center [522, 95] width 4 height 4
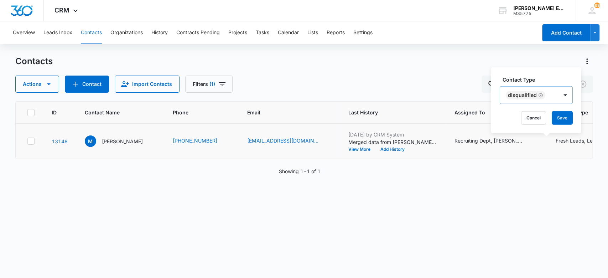
click at [495, 102] on div "Contact Type Disqualified Cancel Save" at bounding box center [536, 100] width 90 height 66
click at [509, 117] on button "Save" at bounding box center [562, 118] width 21 height 14
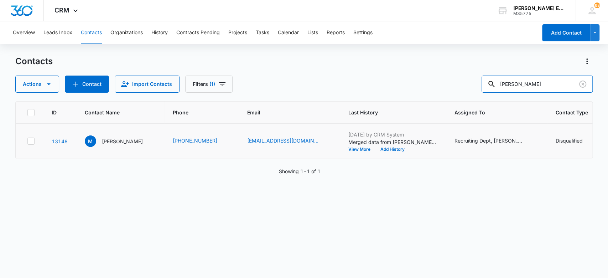
drag, startPoint x: 534, startPoint y: 84, endPoint x: 425, endPoint y: 79, distance: 109.2
click at [425, 79] on div "Actions Contact Import Contacts Filters (1) Miguel" at bounding box center [304, 84] width 578 height 17
type input "W"
type input "Elizabeth"
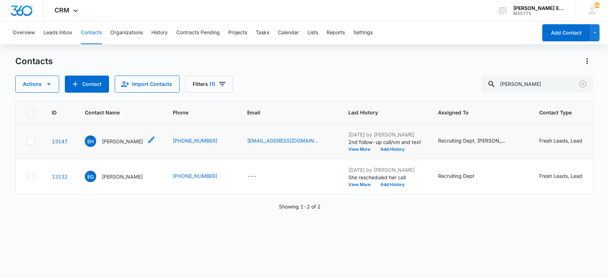
click at [134, 143] on p "Elizabeth Hudson" at bounding box center [122, 141] width 41 height 7
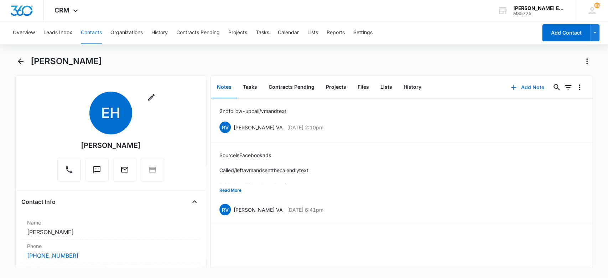
click at [509, 86] on button "Add Note" at bounding box center [527, 87] width 47 height 17
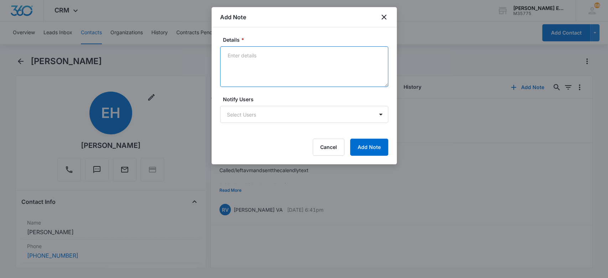
click at [278, 66] on textarea "Details *" at bounding box center [304, 66] width 168 height 41
type textarea "3rd follow up call and text"
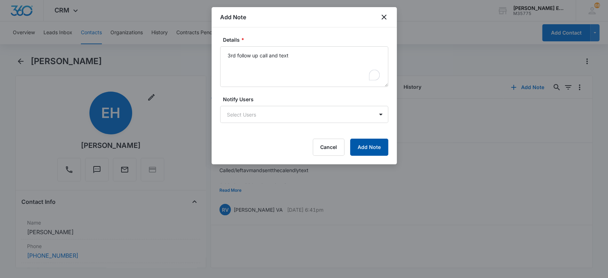
click at [361, 149] on button "Add Note" at bounding box center [369, 147] width 38 height 17
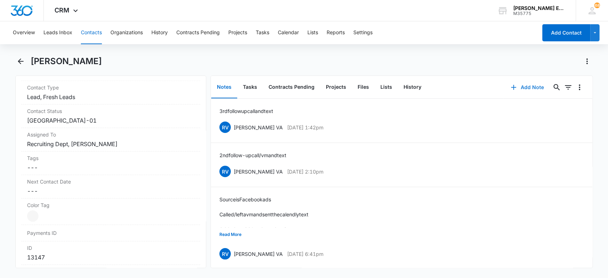
scroll to position [302, 0]
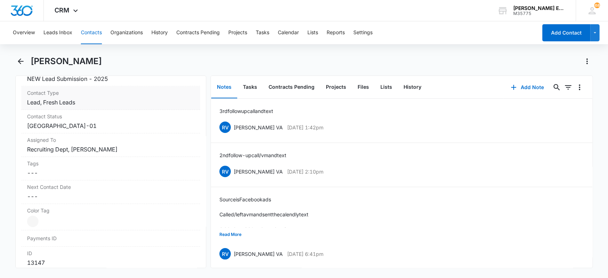
click at [160, 103] on dd "Cancel Save Changes Lead, Fresh Leads" at bounding box center [111, 102] width 168 height 9
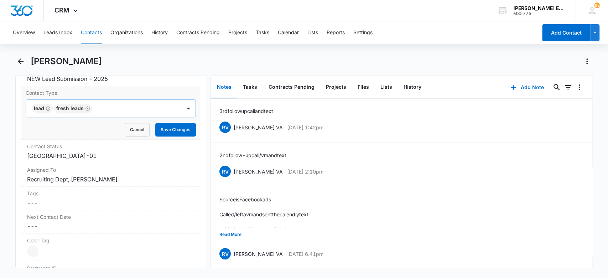
click at [86, 107] on icon "Remove Fresh Leads" at bounding box center [88, 108] width 4 height 4
click at [164, 130] on button "Save Changes" at bounding box center [175, 130] width 41 height 14
click at [242, 88] on button "Tasks" at bounding box center [250, 87] width 26 height 22
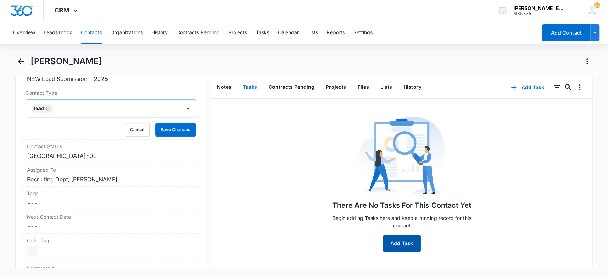
click at [393, 245] on button "Add Task" at bounding box center [402, 243] width 38 height 17
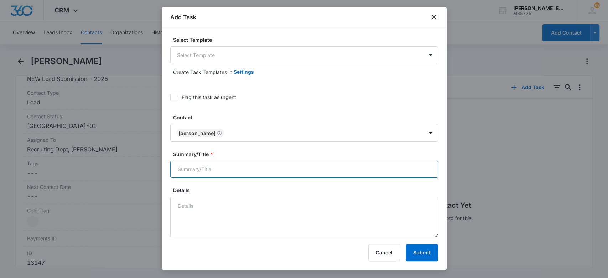
click at [232, 174] on input "Summary/Title *" at bounding box center [304, 169] width 268 height 17
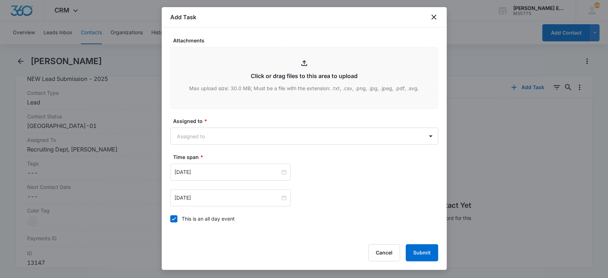
scroll to position [380, 0]
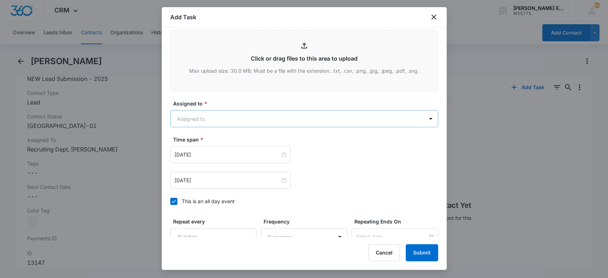
type input "Weekly follow up email"
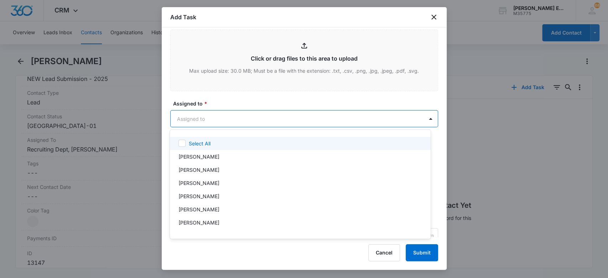
click at [236, 119] on body "CRM Apps Websites CRM Email Social Brand Allison James Estates and Homes M35775…" at bounding box center [304, 139] width 608 height 278
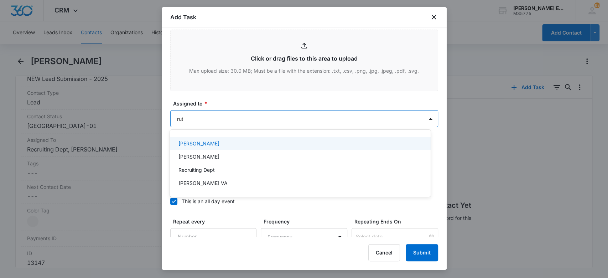
type input "ruth"
click at [247, 145] on div "Ruth VA" at bounding box center [299, 143] width 242 height 7
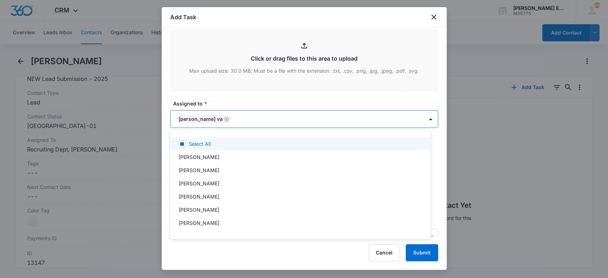
drag, startPoint x: 248, startPoint y: 91, endPoint x: 248, endPoint y: 95, distance: 3.9
click at [248, 95] on div at bounding box center [304, 139] width 608 height 278
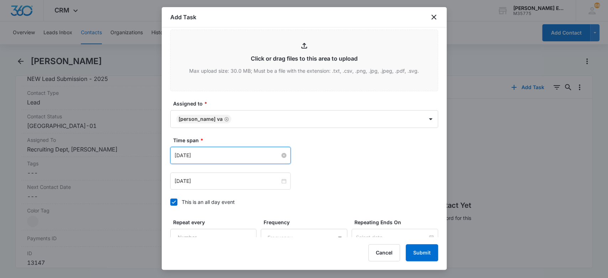
click at [216, 157] on input "[DATE]" at bounding box center [227, 155] width 105 height 8
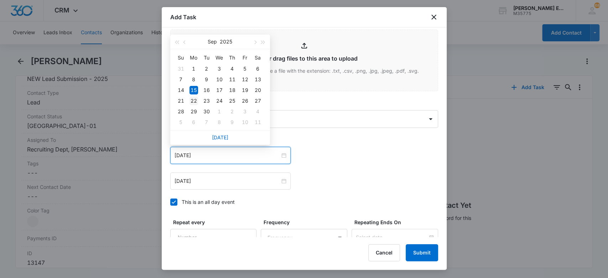
type input "[DATE]"
click at [191, 102] on div "22" at bounding box center [194, 101] width 9 height 9
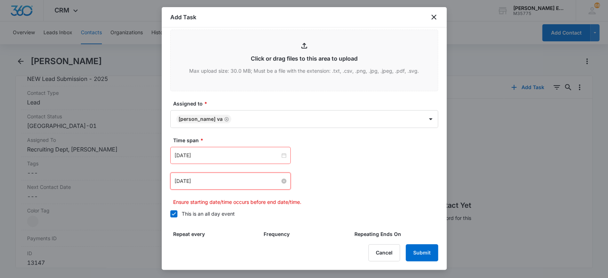
click at [211, 183] on input "[DATE]" at bounding box center [227, 181] width 105 height 8
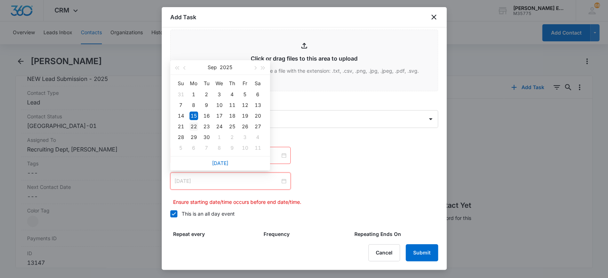
type input "[DATE]"
click at [194, 128] on div "22" at bounding box center [194, 126] width 9 height 9
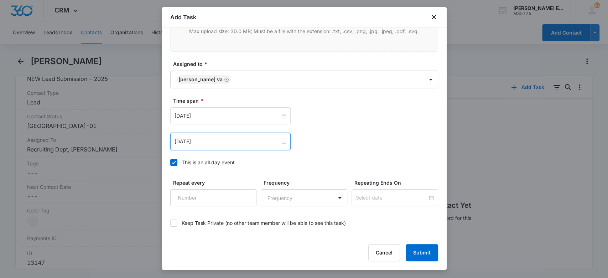
scroll to position [449, 0]
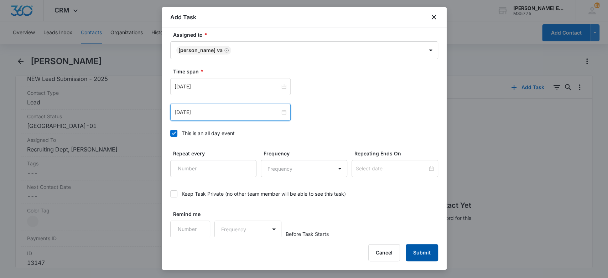
click at [423, 254] on button "Submit" at bounding box center [422, 252] width 32 height 17
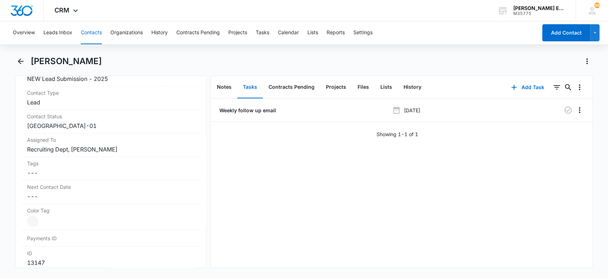
click at [97, 36] on button "Contacts" at bounding box center [91, 32] width 21 height 23
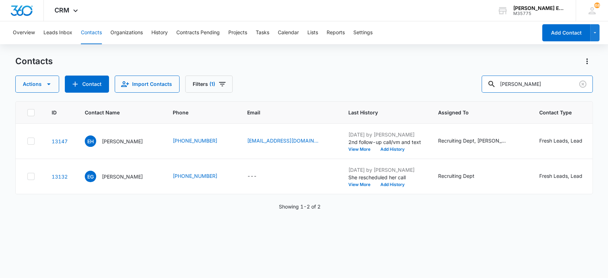
drag, startPoint x: 304, startPoint y: 89, endPoint x: 279, endPoint y: 91, distance: 25.0
click at [279, 92] on div "Actions Contact Import Contacts Filters (1) Elizabeth" at bounding box center [304, 84] width 578 height 17
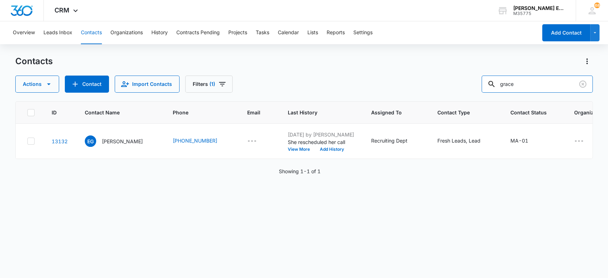
type input "grace"
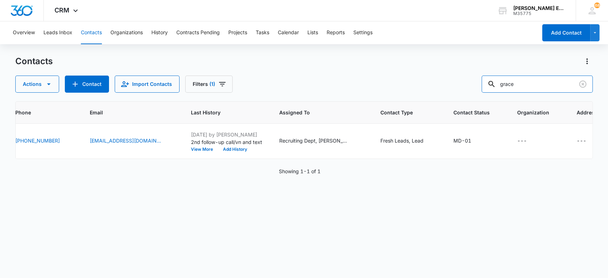
scroll to position [0, 169]
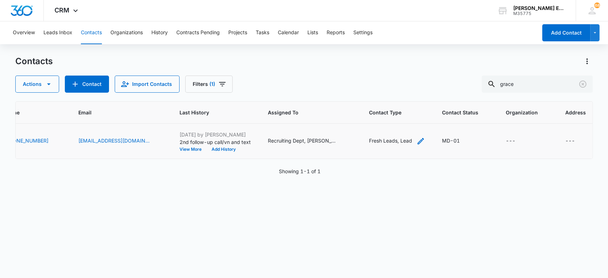
click at [418, 140] on icon "Contact Type - Fresh Leads, Lead - Select to Edit Field" at bounding box center [421, 141] width 6 height 6
click at [390, 95] on icon "Remove Fresh Leads" at bounding box center [392, 95] width 4 height 4
click at [382, 117] on button "Save" at bounding box center [373, 118] width 21 height 14
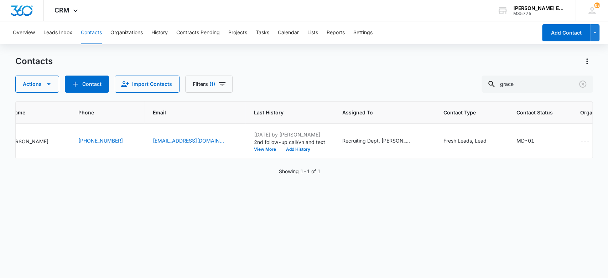
scroll to position [0, 0]
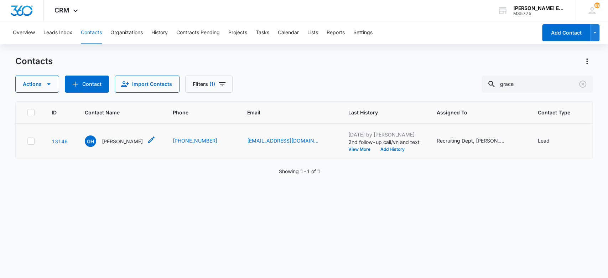
click at [121, 139] on p "Grace Hanner" at bounding box center [122, 141] width 41 height 7
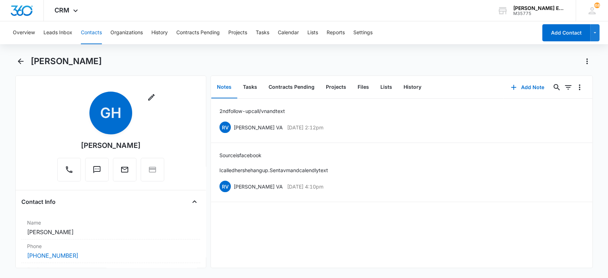
click at [98, 29] on button "Contacts" at bounding box center [91, 32] width 21 height 23
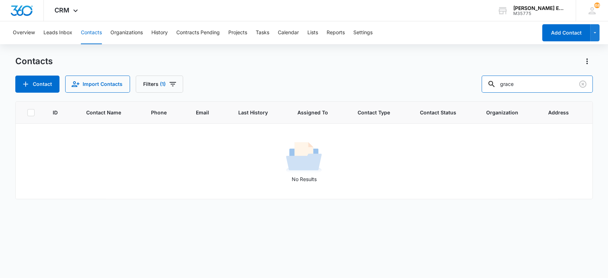
drag, startPoint x: 543, startPoint y: 84, endPoint x: 458, endPoint y: 88, distance: 85.3
click at [458, 88] on div "Contact Import Contacts Filters (1) grace" at bounding box center [304, 84] width 578 height 17
type input "[PERSON_NAME]"
drag, startPoint x: 537, startPoint y: 81, endPoint x: 474, endPoint y: 95, distance: 64.3
click at [474, 95] on div "Contacts Contact Import Contacts Filters (1) ronald ID Contact Name Phone Email…" at bounding box center [304, 167] width 578 height 222
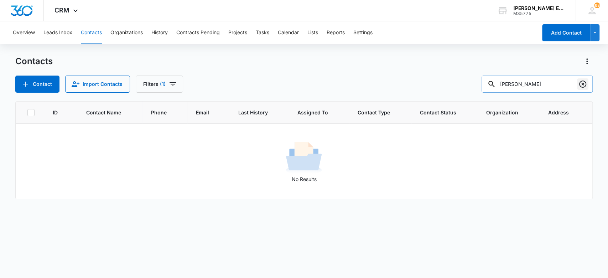
click at [581, 86] on icon "Clear" at bounding box center [583, 84] width 9 height 9
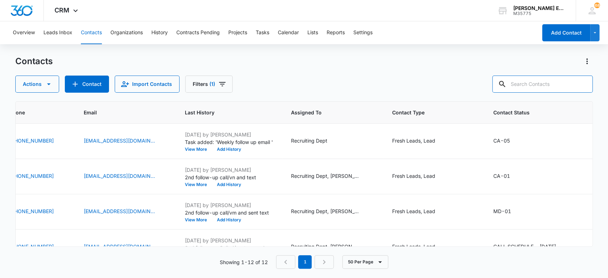
scroll to position [0, 165]
drag, startPoint x: 98, startPoint y: 207, endPoint x: 151, endPoint y: 209, distance: 53.5
click at [161, 209] on td "[EMAIL_ADDRESS][DOMAIN_NAME]" at bounding box center [124, 211] width 101 height 35
copy link "[EMAIL_ADDRESS][DOMAIN_NAME]"
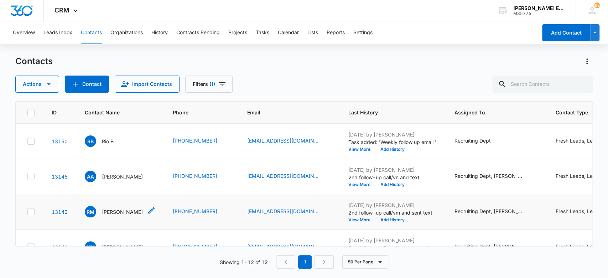
click at [111, 213] on p "[PERSON_NAME]" at bounding box center [122, 211] width 41 height 7
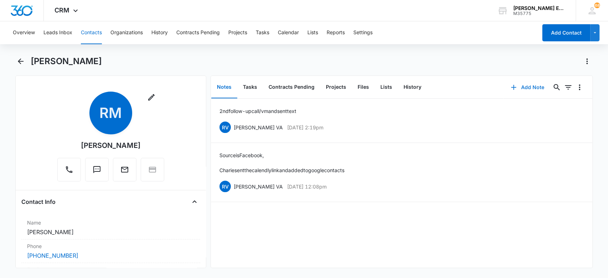
click at [510, 86] on icon "button" at bounding box center [513, 87] width 9 height 9
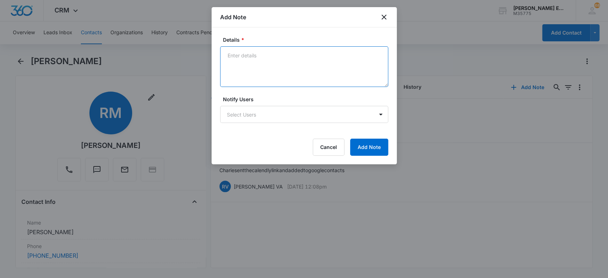
click at [287, 58] on textarea "Details *" at bounding box center [304, 66] width 168 height 41
type textarea "Scheduled a calendly call for [PERSON_NAME]"
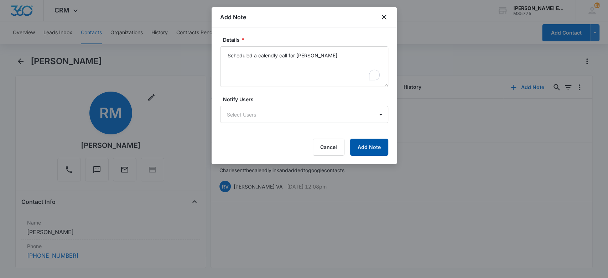
click at [378, 150] on button "Add Note" at bounding box center [369, 147] width 38 height 17
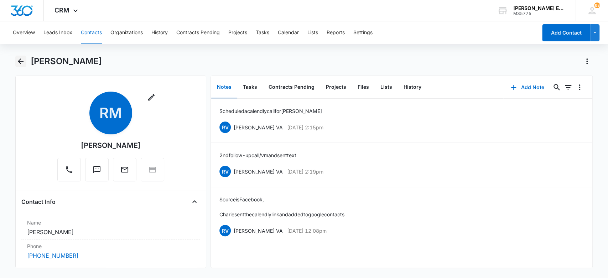
click at [20, 61] on icon "Back" at bounding box center [20, 61] width 9 height 9
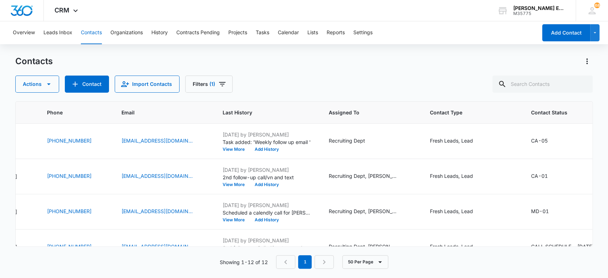
scroll to position [0, 127]
click at [485, 176] on icon "Contact Type - Fresh Leads, Lead - Select to Edit Field" at bounding box center [480, 176] width 9 height 9
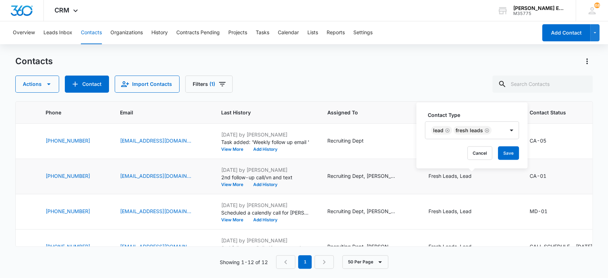
click at [486, 130] on icon "Remove Fresh Leads" at bounding box center [487, 130] width 5 height 5
click at [472, 156] on button "Save" at bounding box center [469, 153] width 21 height 14
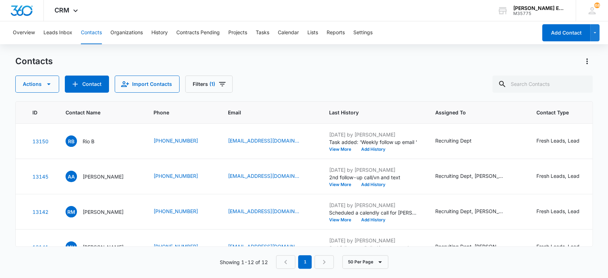
scroll to position [0, 0]
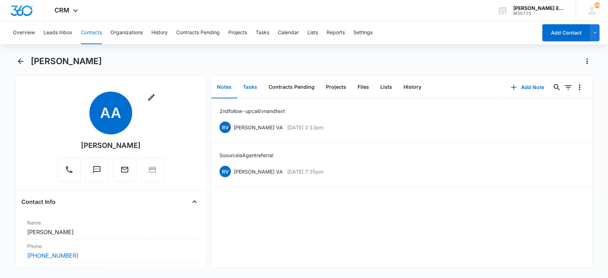
click at [244, 87] on button "Tasks" at bounding box center [250, 87] width 26 height 22
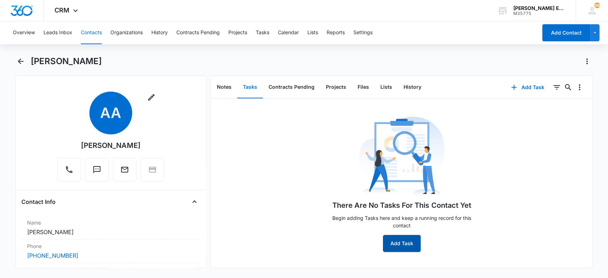
click at [395, 246] on button "Add Task" at bounding box center [402, 243] width 38 height 17
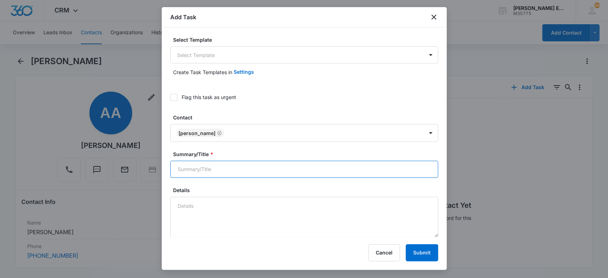
click at [242, 165] on input "Summary/Title *" at bounding box center [304, 169] width 268 height 17
click at [210, 167] on input "Weekly emiail follow-up" at bounding box center [304, 169] width 268 height 17
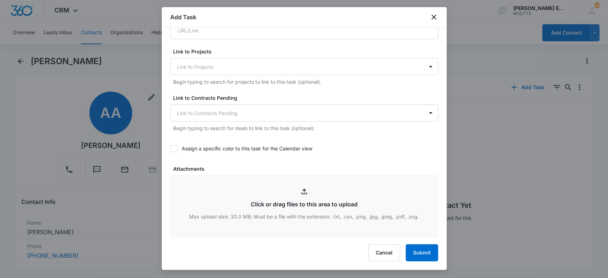
scroll to position [285, 0]
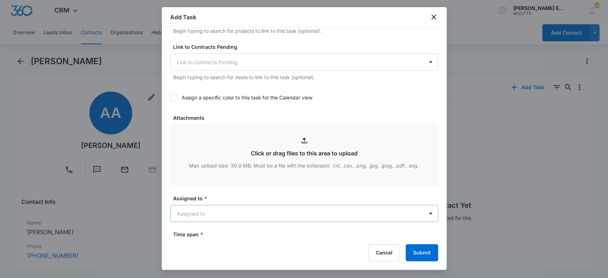
type input "Weekly email follow-up"
click at [229, 212] on body "CRM Apps Websites CRM Email Social Brand Allison James Estates and Homes M35775…" at bounding box center [304, 139] width 608 height 278
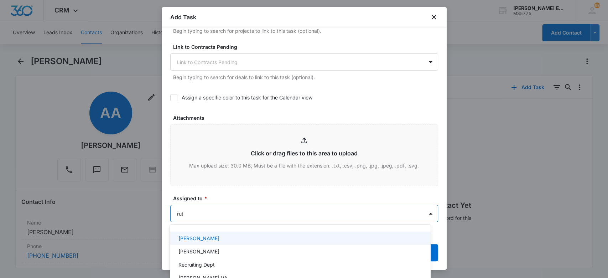
type input "[PERSON_NAME]"
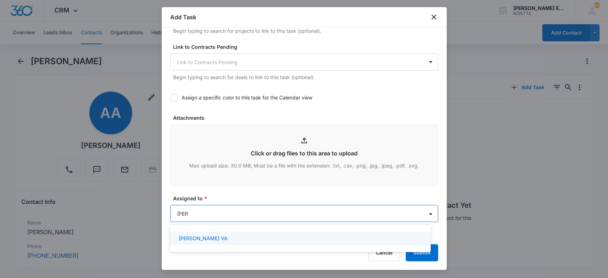
click at [209, 237] on div "[PERSON_NAME] VA" at bounding box center [299, 237] width 242 height 7
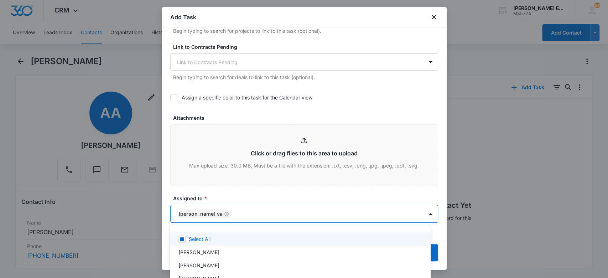
click at [226, 196] on div at bounding box center [304, 139] width 608 height 278
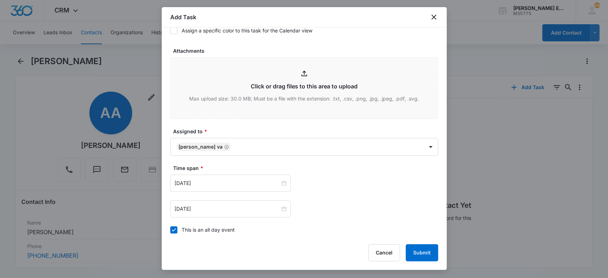
scroll to position [380, 0]
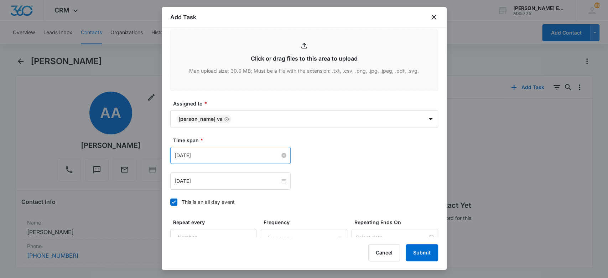
click at [208, 155] on input "[DATE]" at bounding box center [227, 155] width 105 height 8
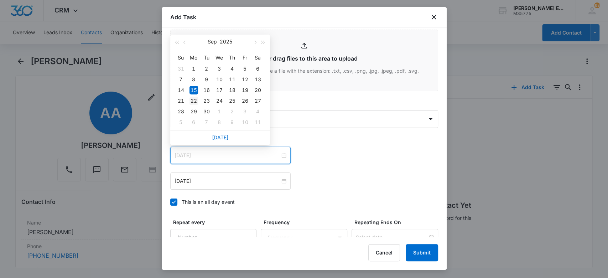
type input "[DATE]"
drag, startPoint x: 193, startPoint y: 102, endPoint x: 194, endPoint y: 108, distance: 6.1
click at [193, 102] on div "22" at bounding box center [194, 101] width 9 height 9
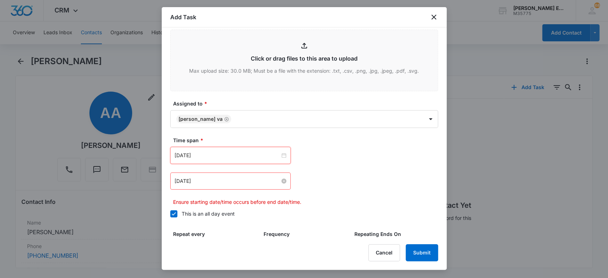
click at [216, 182] on input "[DATE]" at bounding box center [227, 181] width 105 height 8
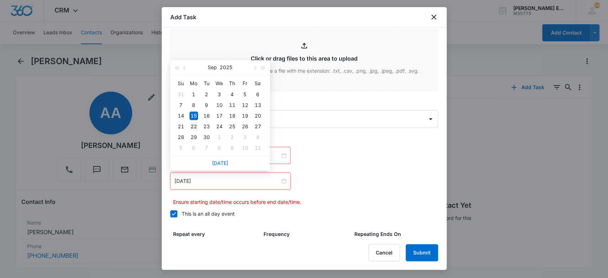
type input "[DATE]"
click at [194, 125] on div "22" at bounding box center [194, 126] width 9 height 9
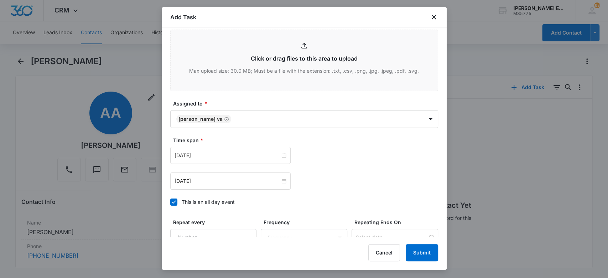
click at [320, 152] on div "[DATE] [DATE] Su Mo Tu We Th Fr Sa 31 1 2 3 4 5 6 7 8 9 10 11 12 13 14 15 16 17…" at bounding box center [304, 155] width 268 height 17
click at [416, 252] on button "Submit" at bounding box center [422, 252] width 32 height 17
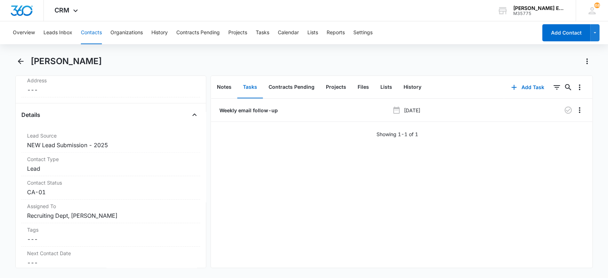
scroll to position [225, 0]
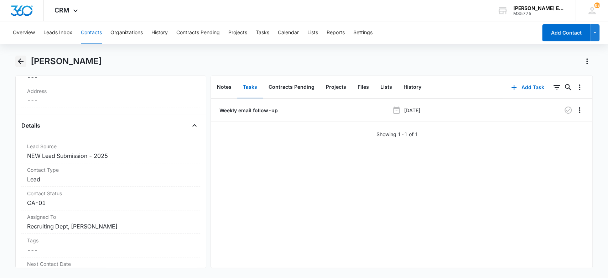
click at [20, 58] on icon "Back" at bounding box center [20, 61] width 9 height 9
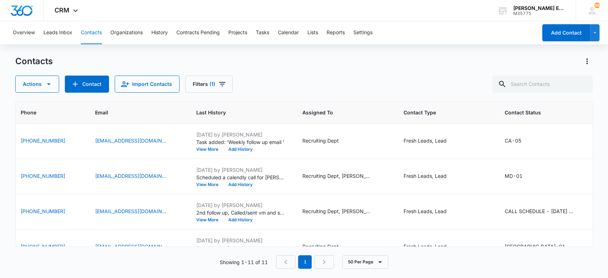
scroll to position [0, 189]
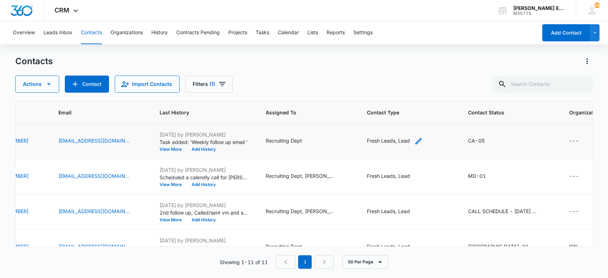
click at [422, 139] on icon "Contact Type - Fresh Leads, Lead - Select to Edit Field" at bounding box center [418, 141] width 6 height 6
drag, startPoint x: 425, startPoint y: 94, endPoint x: 431, endPoint y: 103, distance: 10.6
click at [426, 94] on icon "Remove Fresh Leads" at bounding box center [425, 94] width 5 height 5
click at [408, 114] on button "Save" at bounding box center [407, 118] width 21 height 14
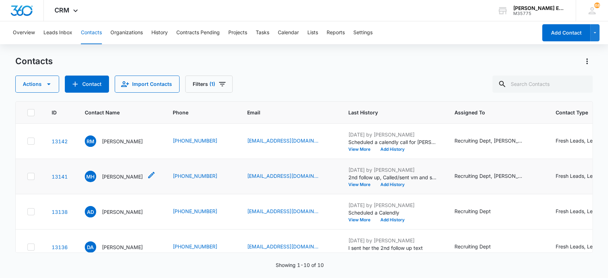
click at [112, 176] on p "[PERSON_NAME]" at bounding box center [122, 176] width 41 height 7
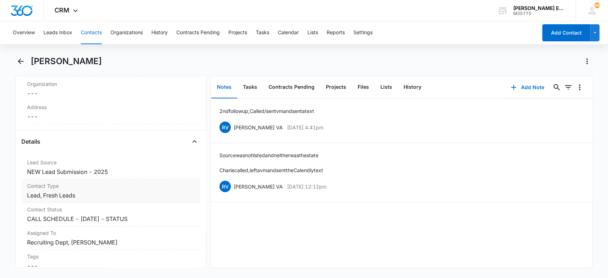
scroll to position [237, 0]
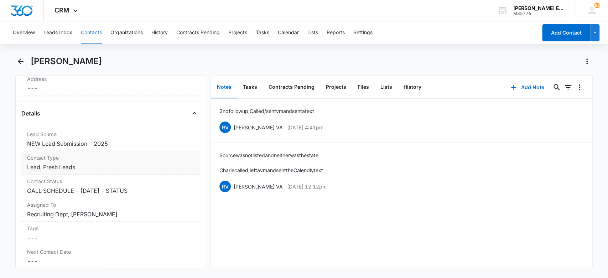
click at [131, 173] on div "Contact Type Cancel Save Changes Lead, Fresh Leads" at bounding box center [110, 163] width 179 height 24
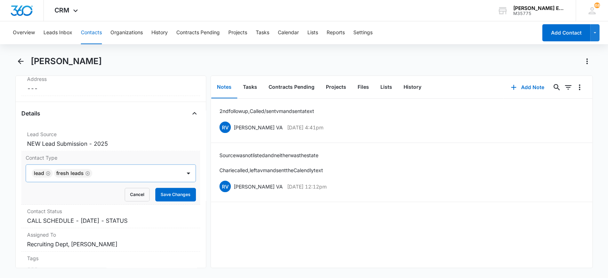
click at [88, 171] on icon "Remove Fresh Leads" at bounding box center [87, 173] width 5 height 5
click at [186, 190] on button "Save Changes" at bounding box center [175, 195] width 41 height 14
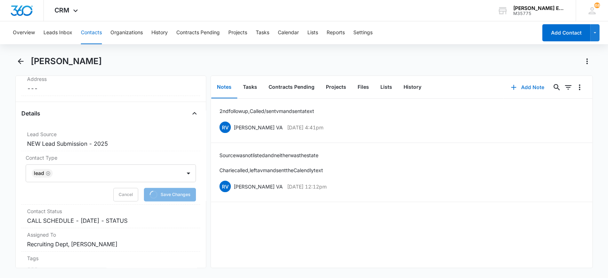
click at [516, 84] on button "Add Note" at bounding box center [527, 87] width 47 height 17
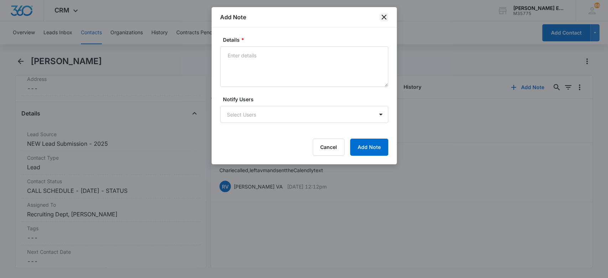
click at [387, 19] on icon "close" at bounding box center [384, 17] width 9 height 9
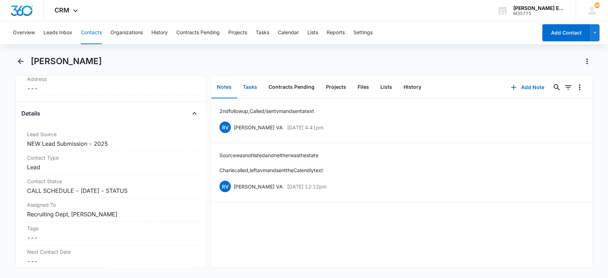
click at [251, 85] on button "Tasks" at bounding box center [250, 87] width 26 height 22
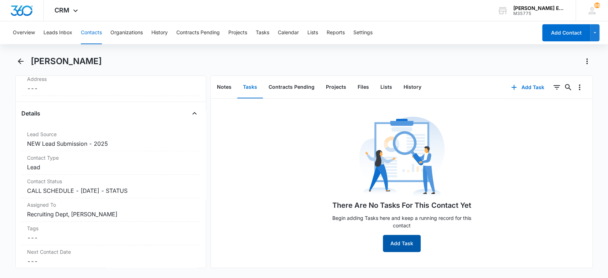
click at [386, 245] on button "Add Task" at bounding box center [402, 243] width 38 height 17
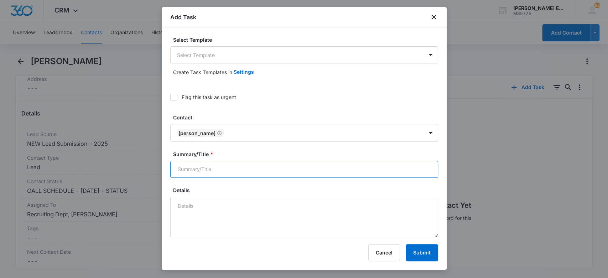
click at [253, 170] on input "Summary/Title *" at bounding box center [304, 169] width 268 height 17
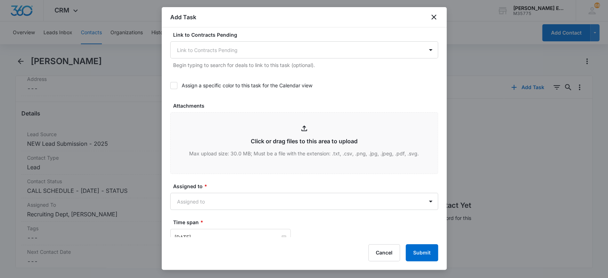
scroll to position [301, 0]
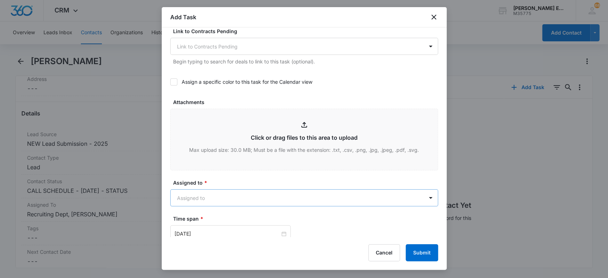
type input "1 week email follow-up"
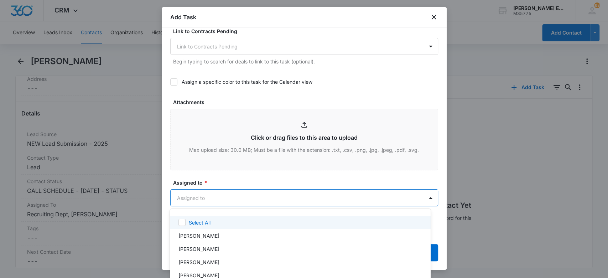
click at [240, 191] on body "CRM Apps Websites CRM Email Social Brand [PERSON_NAME] Estates and Homes M35775…" at bounding box center [304, 139] width 608 height 278
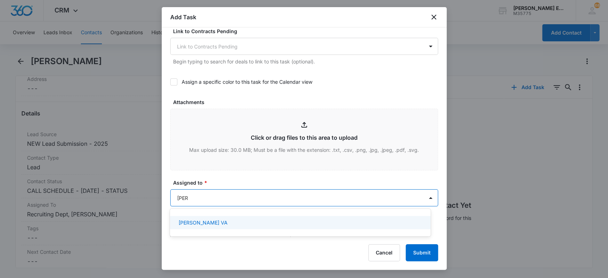
type input "[PERSON_NAME]"
click at [235, 224] on div "[PERSON_NAME] VA" at bounding box center [299, 222] width 242 height 7
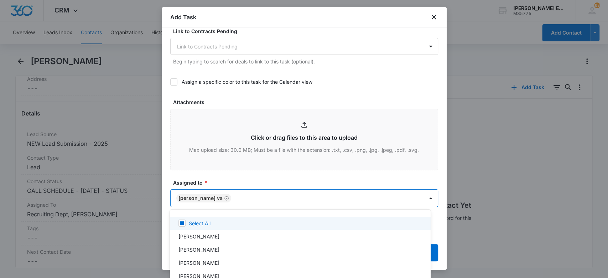
click at [257, 176] on div at bounding box center [304, 139] width 608 height 278
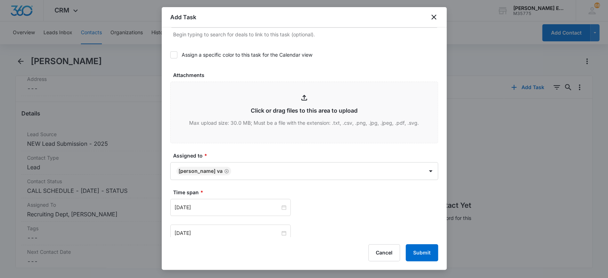
scroll to position [348, 0]
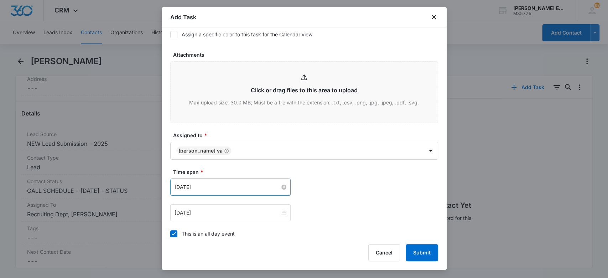
click at [222, 186] on input "[DATE]" at bounding box center [227, 187] width 105 height 8
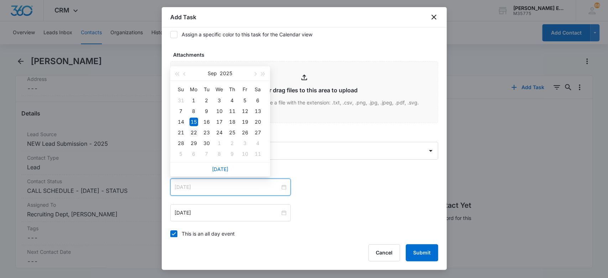
type input "[DATE]"
click at [196, 131] on div "22" at bounding box center [194, 132] width 9 height 9
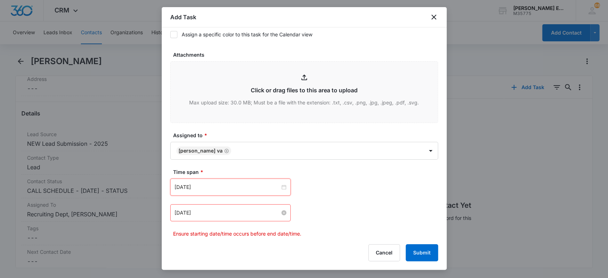
click at [209, 212] on input "[DATE]" at bounding box center [227, 213] width 105 height 8
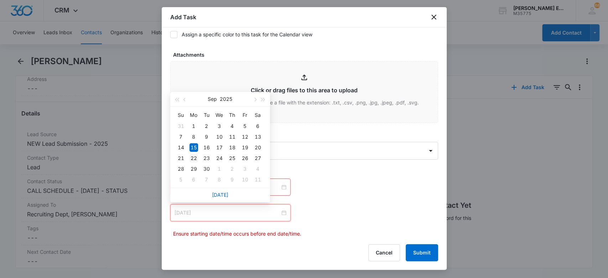
click at [191, 159] on div "22" at bounding box center [194, 158] width 9 height 9
type input "[DATE]"
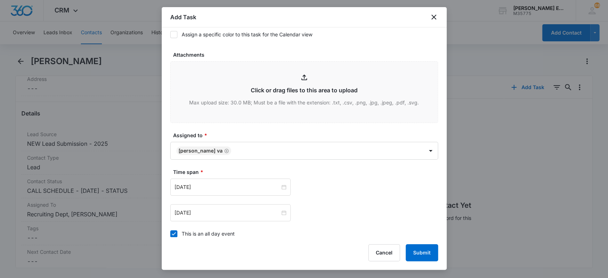
drag, startPoint x: 325, startPoint y: 178, endPoint x: 354, endPoint y: 201, distance: 36.8
click at [326, 178] on div "[DATE] [DATE] Su Mo Tu We Th Fr Sa 31 1 2 3 4 5 6 7 8 9 10 11 12 13 14 15 16 17…" at bounding box center [304, 186] width 268 height 17
click at [415, 252] on button "Submit" at bounding box center [422, 252] width 32 height 17
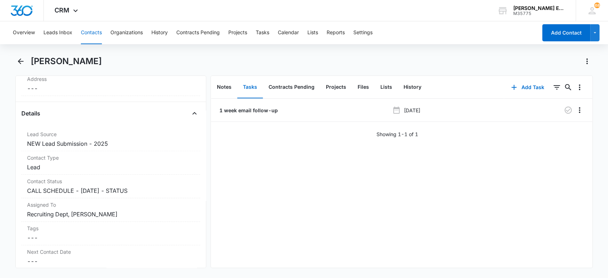
click at [85, 31] on button "Contacts" at bounding box center [91, 32] width 21 height 23
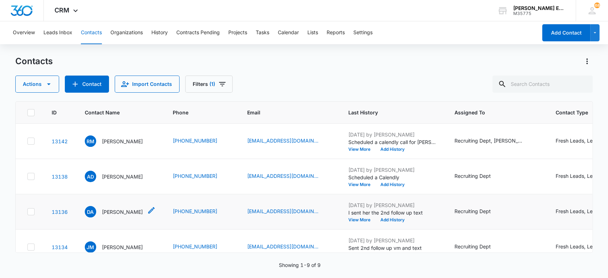
click at [143, 211] on p "[PERSON_NAME]" at bounding box center [122, 211] width 41 height 7
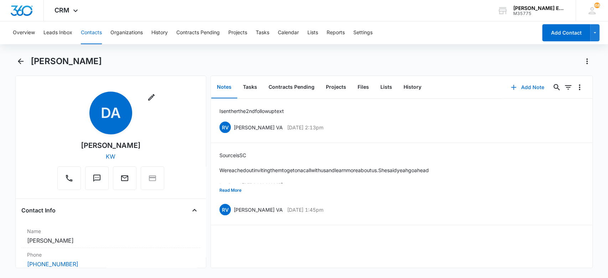
click at [508, 92] on button "Add Note" at bounding box center [527, 87] width 47 height 17
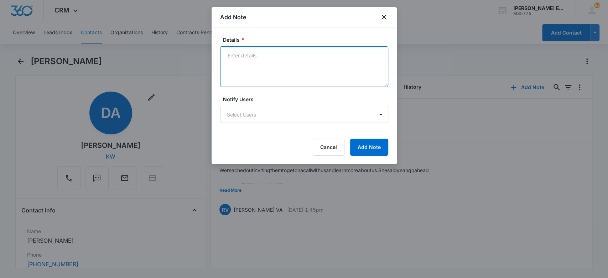
click at [281, 70] on textarea "Details *" at bounding box center [304, 66] width 168 height 41
type textarea "She decided to move forwar with another decision"
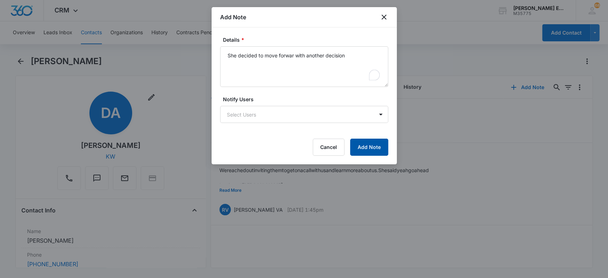
click at [368, 151] on button "Add Note" at bounding box center [369, 147] width 38 height 17
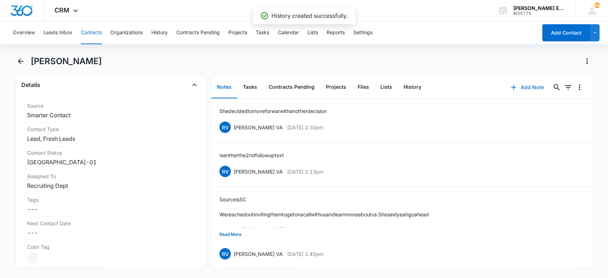
scroll to position [293, 0]
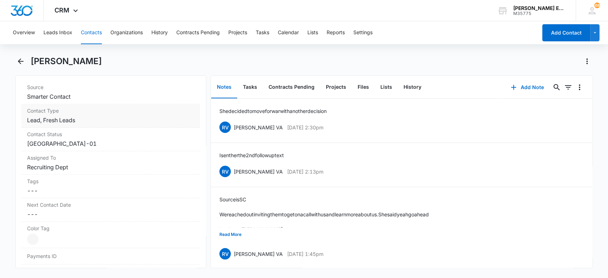
click at [139, 123] on dd "Cancel Save Changes Lead, Fresh Leads" at bounding box center [111, 120] width 168 height 9
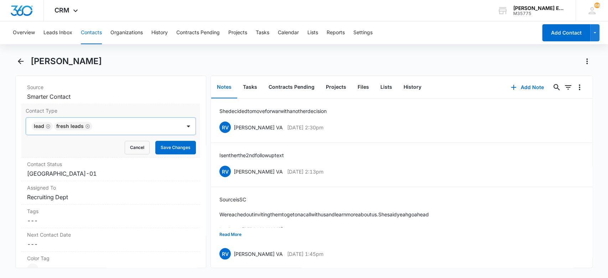
drag, startPoint x: 87, startPoint y: 126, endPoint x: 75, endPoint y: 127, distance: 12.1
click at [87, 125] on icon "Remove Fresh Leads" at bounding box center [87, 126] width 5 height 5
click at [48, 124] on icon "Remove Lead" at bounding box center [48, 126] width 5 height 5
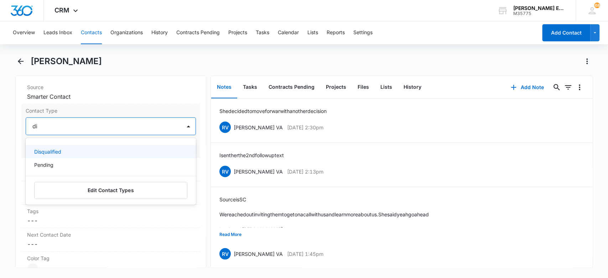
type input "dis"
click at [51, 151] on p "Disqualified" at bounding box center [47, 151] width 27 height 7
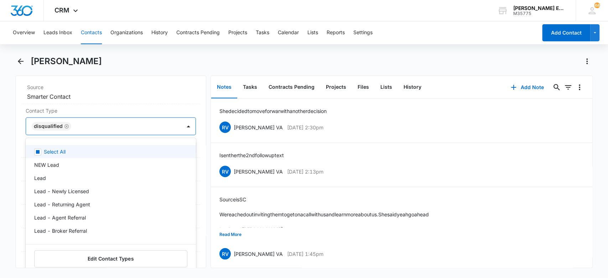
drag, startPoint x: 0, startPoint y: 144, endPoint x: 14, endPoint y: 147, distance: 14.5
click at [5, 146] on main "[PERSON_NAME] Remove DA [PERSON_NAME] [PERSON_NAME] Contact Info Name Cancel Sa…" at bounding box center [304, 166] width 608 height 221
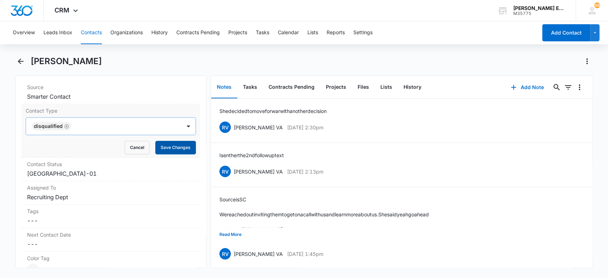
click at [168, 150] on button "Save Changes" at bounding box center [175, 148] width 41 height 14
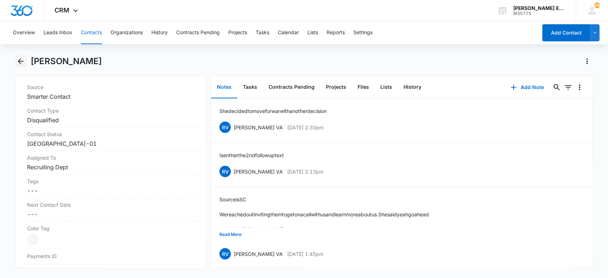
click at [23, 61] on icon "Back" at bounding box center [21, 61] width 6 height 6
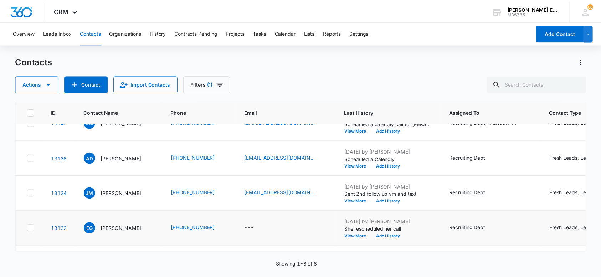
scroll to position [4, 0]
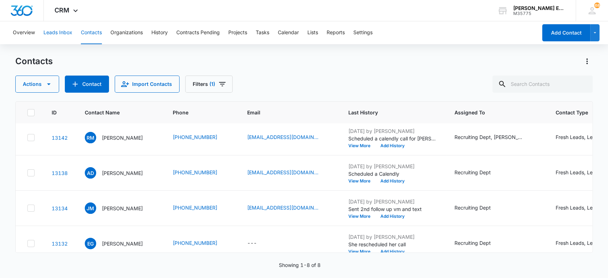
click at [59, 34] on button "Leads Inbox" at bounding box center [57, 32] width 29 height 23
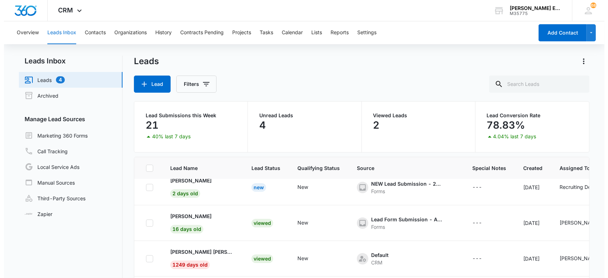
scroll to position [91, 0]
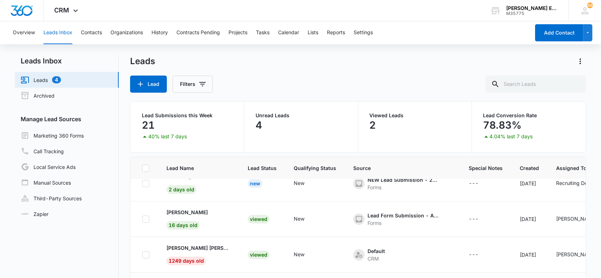
click at [441, 278] on html "CRM Apps Websites CRM Email Social Brand [PERSON_NAME] Estates and Homes M35775…" at bounding box center [300, 139] width 601 height 278
click at [96, 32] on button "Contacts" at bounding box center [91, 32] width 21 height 23
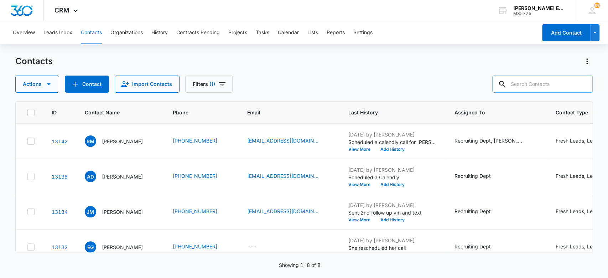
click at [566, 80] on input "text" at bounding box center [542, 84] width 100 height 17
type input "[PERSON_NAME]"
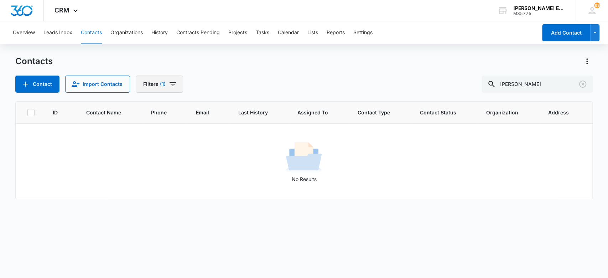
drag, startPoint x: 169, startPoint y: 86, endPoint x: 178, endPoint y: 92, distance: 11.7
click at [170, 87] on icon "Filters" at bounding box center [173, 84] width 9 height 9
click at [170, 166] on icon "Clear" at bounding box center [168, 166] width 5 height 5
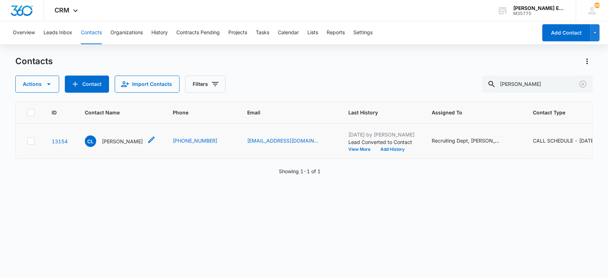
click at [121, 141] on p "[PERSON_NAME]" at bounding box center [122, 141] width 41 height 7
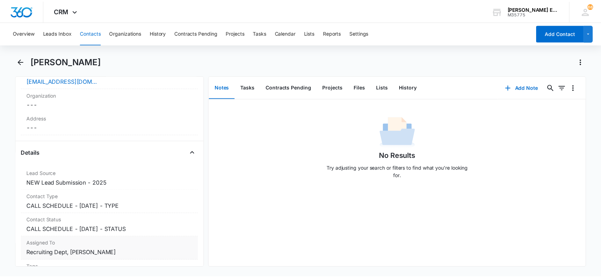
scroll to position [237, 0]
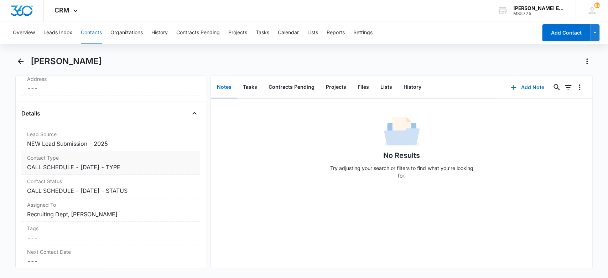
click at [140, 166] on dd "Cancel Save Changes CALL SCHEDULE - [DATE] - TYPE" at bounding box center [111, 167] width 168 height 9
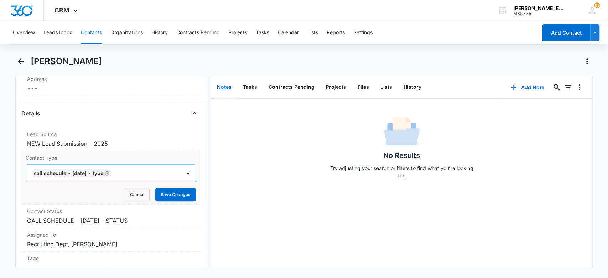
click at [110, 171] on icon "Remove CALL SCHEDULE - DEC 2024 - TYPE" at bounding box center [107, 173] width 5 height 5
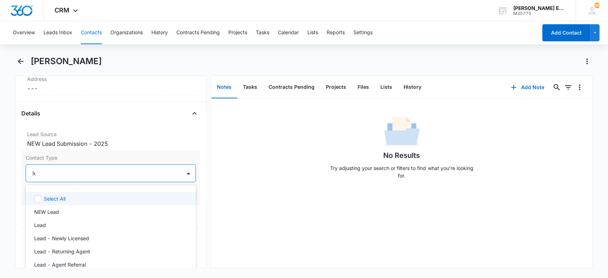
type input "lead"
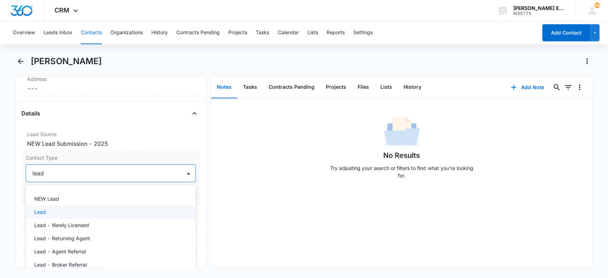
click at [87, 211] on div "Lead" at bounding box center [110, 211] width 152 height 7
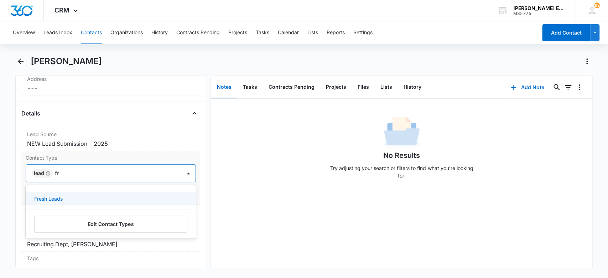
type input "fre"
click at [87, 201] on div "Fresh Leads" at bounding box center [110, 198] width 152 height 7
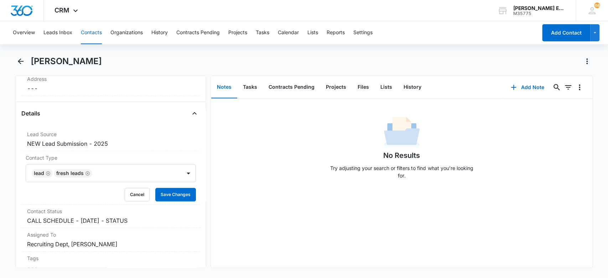
drag, startPoint x: 234, startPoint y: 189, endPoint x: 202, endPoint y: 195, distance: 32.6
click at [231, 189] on div "No Results Try adjusting your search or filters to find what you’re looking for." at bounding box center [402, 183] width 382 height 169
click at [178, 196] on button "Save Changes" at bounding box center [175, 195] width 41 height 14
click at [144, 224] on div "Contact Status Cancel Save Changes CALL SCHEDULE - [DATE] - STATUS" at bounding box center [110, 217] width 179 height 24
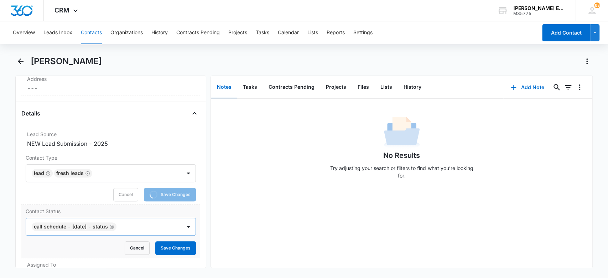
click at [114, 225] on icon "Remove CALL SCHEDULE - DEC 2024 - STATUS" at bounding box center [111, 226] width 5 height 5
type input "tx"
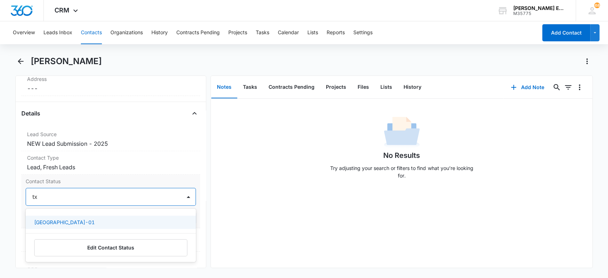
click at [130, 218] on div "[GEOGRAPHIC_DATA]-01" at bounding box center [110, 221] width 152 height 7
click at [268, 181] on div "No Results Try adjusting your search or filters to find what you’re looking for." at bounding box center [402, 149] width 382 height 71
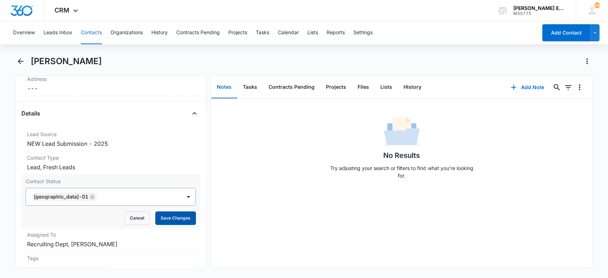
click at [177, 215] on button "Save Changes" at bounding box center [175, 218] width 41 height 14
click at [527, 83] on button "Add Note" at bounding box center [527, 87] width 47 height 17
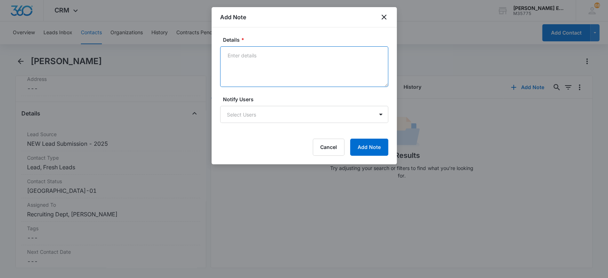
click at [241, 72] on textarea "Details *" at bounding box center [304, 66] width 168 height 41
type textarea "Source is Facebook"
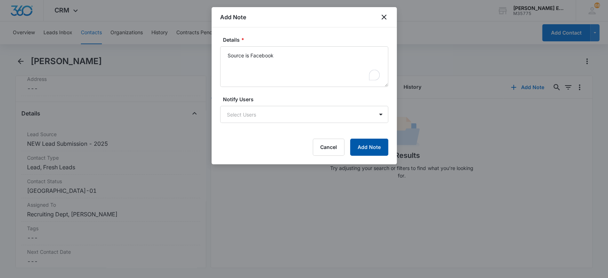
click at [360, 148] on button "Add Note" at bounding box center [369, 147] width 38 height 17
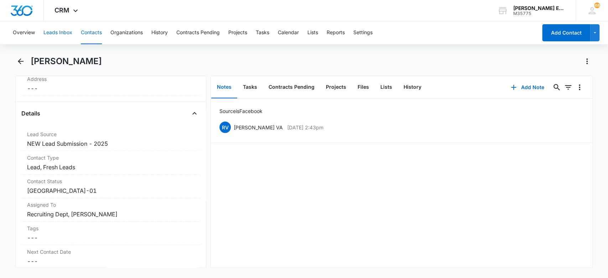
click at [67, 32] on button "Leads Inbox" at bounding box center [57, 32] width 29 height 23
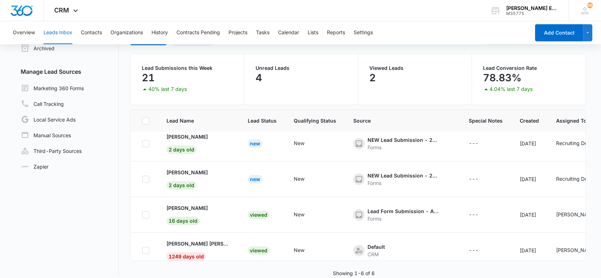
scroll to position [41, 0]
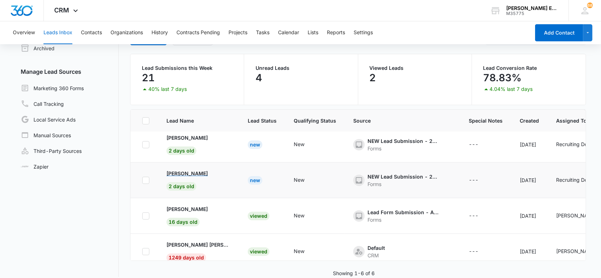
click at [180, 171] on p "[PERSON_NAME]" at bounding box center [186, 173] width 41 height 7
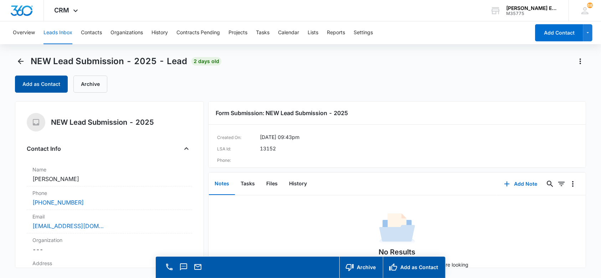
click at [31, 83] on button "Add as Contact" at bounding box center [41, 84] width 53 height 17
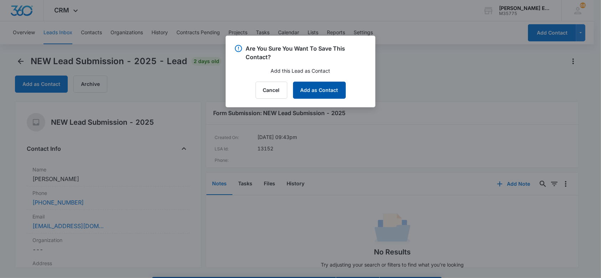
click at [336, 89] on button "Add as Contact" at bounding box center [319, 90] width 53 height 17
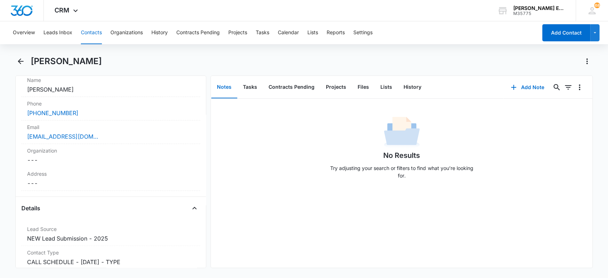
scroll to position [285, 0]
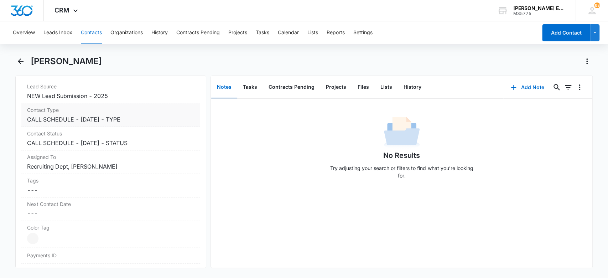
click at [135, 117] on dd "Cancel Save Changes CALL SCHEDULE - [DATE] - TYPE" at bounding box center [111, 119] width 168 height 9
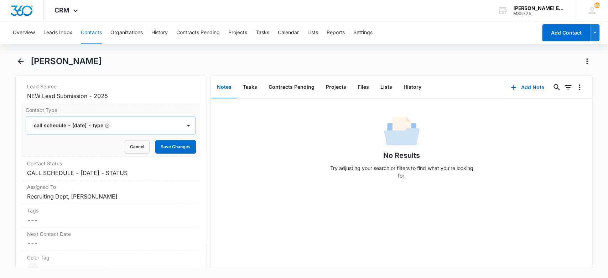
click at [110, 126] on icon "Remove CALL SCHEDULE - DEC 2024 - TYPE" at bounding box center [107, 125] width 5 height 5
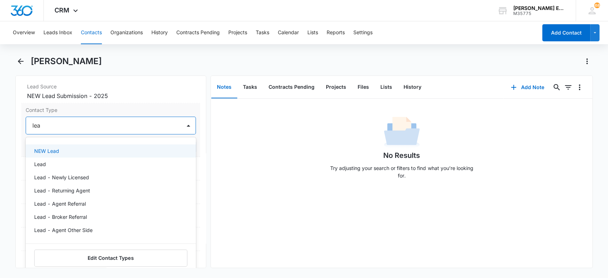
type input "lead"
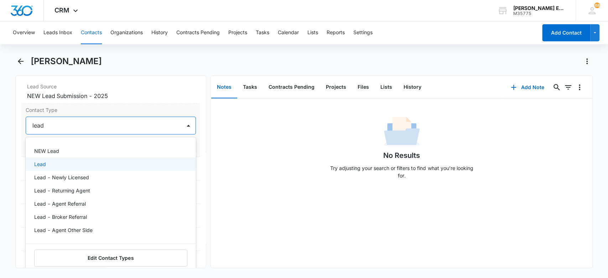
click at [88, 161] on div "Lead" at bounding box center [110, 163] width 152 height 7
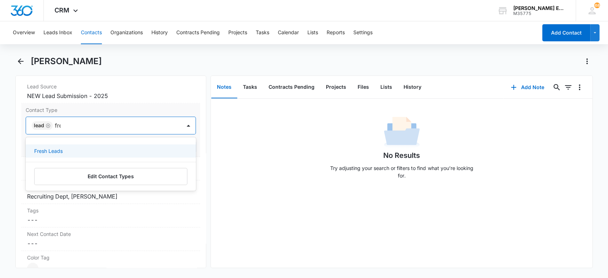
type input "fres"
click at [78, 147] on div "Fresh Leads" at bounding box center [110, 150] width 152 height 7
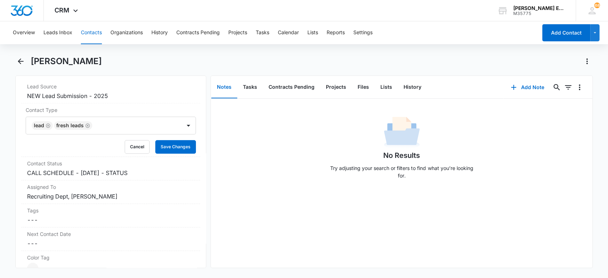
click at [239, 178] on div "No Results Try adjusting your search or filters to find what you’re looking for." at bounding box center [402, 149] width 382 height 71
click at [176, 141] on button "Save Changes" at bounding box center [175, 147] width 41 height 14
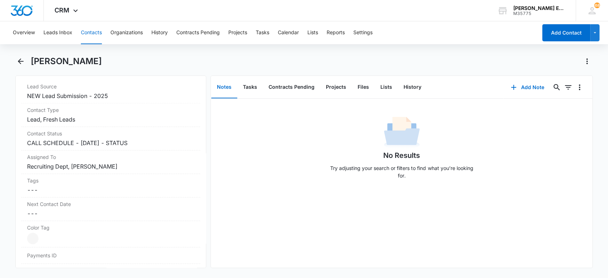
drag, startPoint x: 134, startPoint y: 63, endPoint x: 33, endPoint y: 60, distance: 100.9
click at [33, 60] on div "[PERSON_NAME]" at bounding box center [312, 61] width 562 height 11
copy h1 "[PERSON_NAME]"
click at [152, 141] on dd "Cancel Save Changes CALL SCHEDULE - [DATE] - STATUS" at bounding box center [111, 143] width 168 height 9
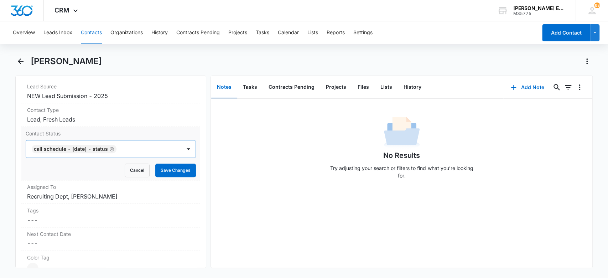
click at [114, 146] on icon "Remove CALL SCHEDULE - DEC 2024 - STATUS" at bounding box center [111, 148] width 5 height 5
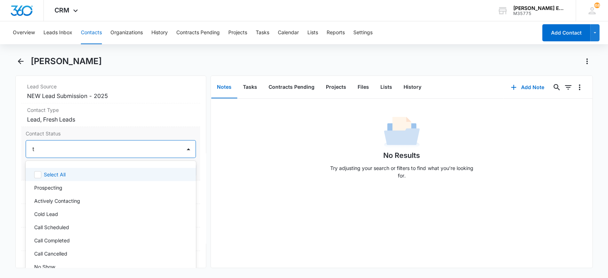
type input "tx"
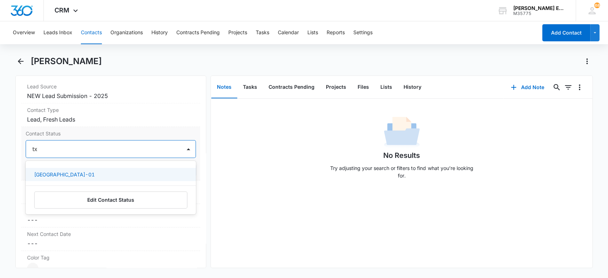
click at [171, 177] on div "[GEOGRAPHIC_DATA]-01" at bounding box center [110, 174] width 152 height 7
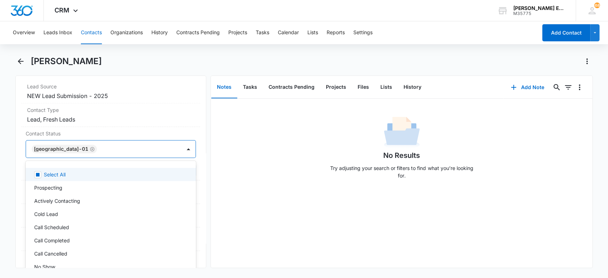
click at [257, 161] on div "No Results Try adjusting your search or filters to find what you’re looking for." at bounding box center [402, 149] width 382 height 71
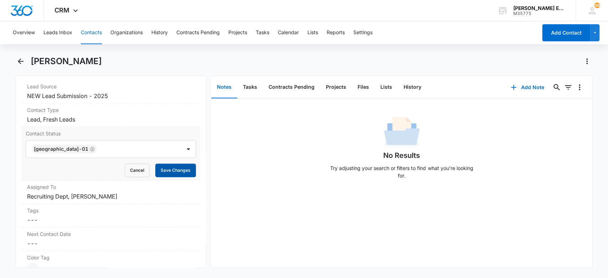
click at [180, 168] on button "Save Changes" at bounding box center [175, 171] width 41 height 14
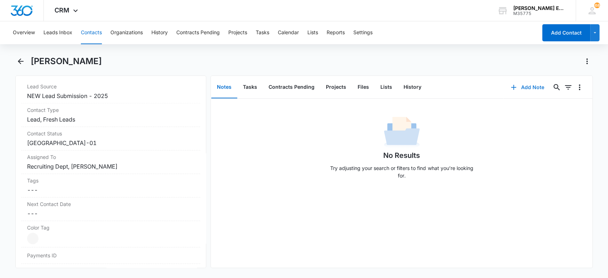
click at [509, 84] on icon "button" at bounding box center [513, 87] width 9 height 9
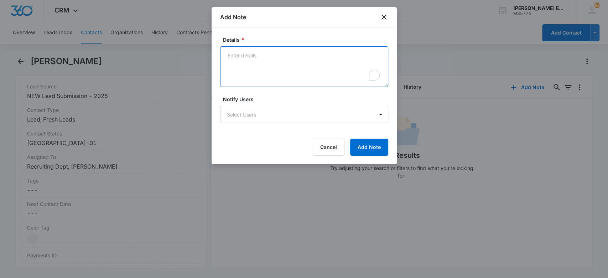
click at [256, 70] on textarea "Details *" at bounding box center [304, 66] width 168 height 41
type textarea "Source is Instagram"
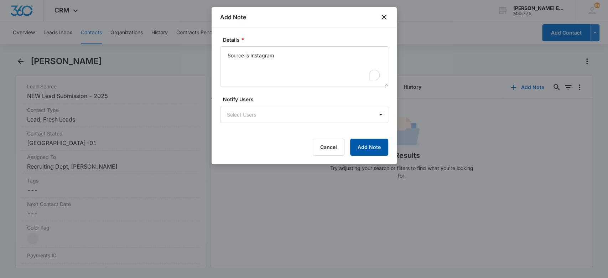
click at [373, 148] on button "Add Note" at bounding box center [369, 147] width 38 height 17
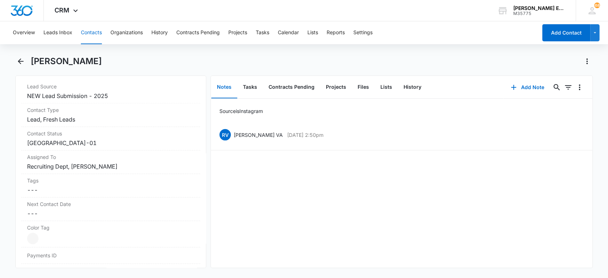
drag, startPoint x: 132, startPoint y: 59, endPoint x: 39, endPoint y: 63, distance: 93.1
click at [30, 62] on div "[PERSON_NAME]" at bounding box center [304, 66] width 578 height 20
copy h1 "[PERSON_NAME]"
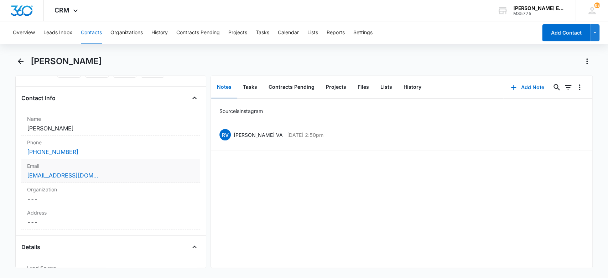
scroll to position [95, 0]
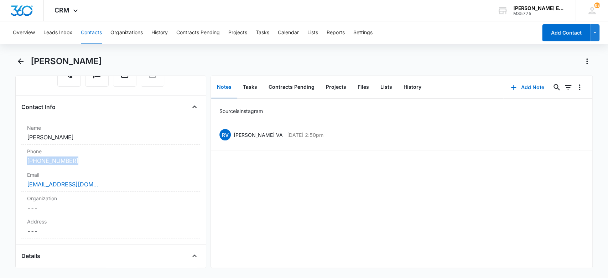
drag, startPoint x: 90, startPoint y: 160, endPoint x: 9, endPoint y: 157, distance: 80.9
click at [9, 157] on main "[PERSON_NAME] Remove TL [PERSON_NAME][GEOGRAPHIC_DATA] Contact Info Name Cancel…" at bounding box center [304, 166] width 608 height 221
copy link "[PHONE_NUMBER]"
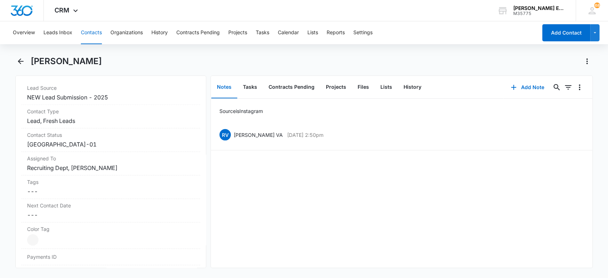
scroll to position [305, 0]
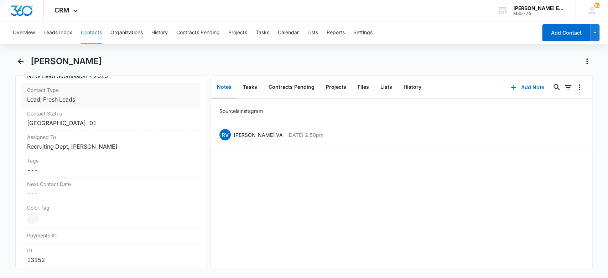
click at [174, 101] on dd "Cancel Save Changes Lead, Fresh Leads" at bounding box center [111, 99] width 168 height 9
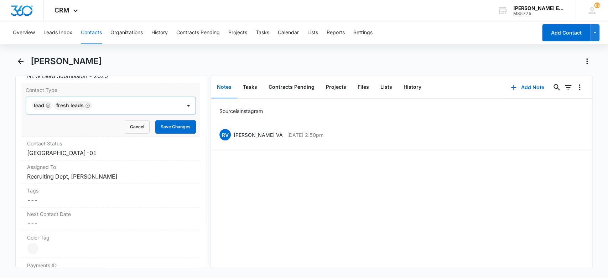
click at [48, 103] on icon "Remove Lead" at bounding box center [48, 105] width 5 height 5
click at [65, 104] on icon "Remove Fresh Leads" at bounding box center [65, 105] width 5 height 5
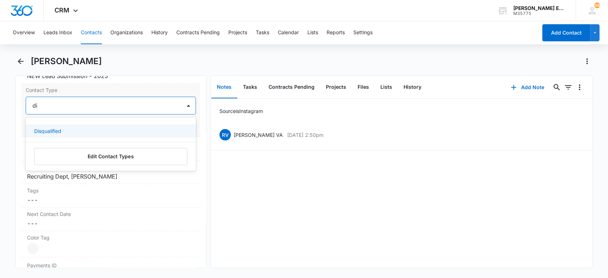
type input "d"
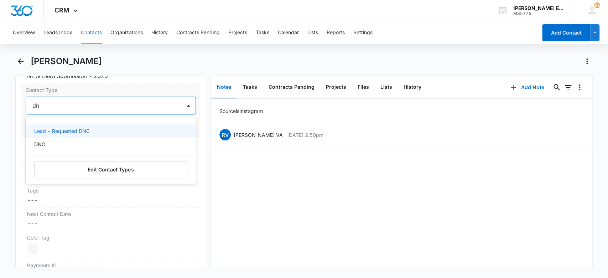
type input "dnc"
click at [73, 129] on p "Lead - Requested DNC" at bounding box center [62, 130] width 56 height 7
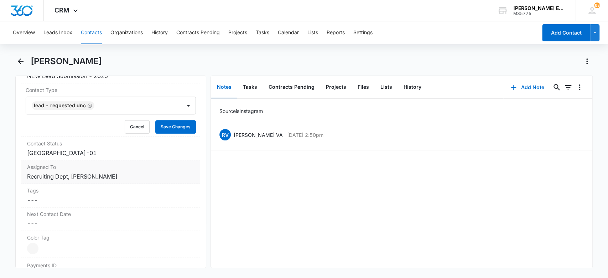
drag, startPoint x: 330, startPoint y: 201, endPoint x: 168, endPoint y: 167, distance: 164.8
click at [328, 201] on div "Source is Instagram [PERSON_NAME] VA [DATE] 2:50pm Delete Edit" at bounding box center [402, 183] width 382 height 169
click at [166, 128] on button "Save Changes" at bounding box center [175, 127] width 41 height 14
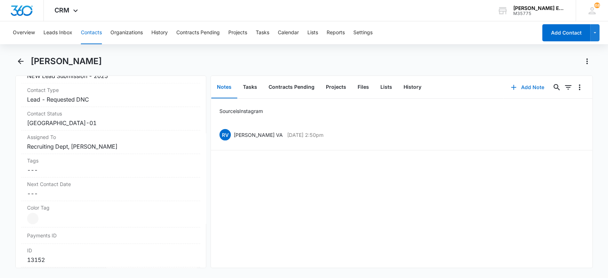
click at [527, 85] on button "Add Note" at bounding box center [527, 87] width 47 height 17
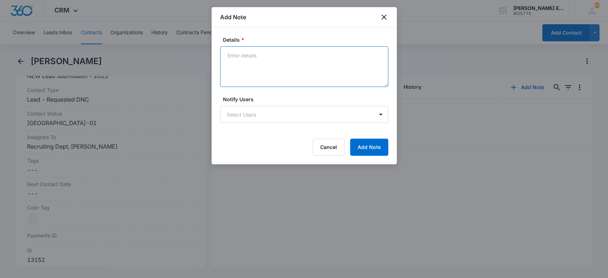
click at [296, 76] on textarea "Details *" at bounding box center [304, 66] width 168 height 41
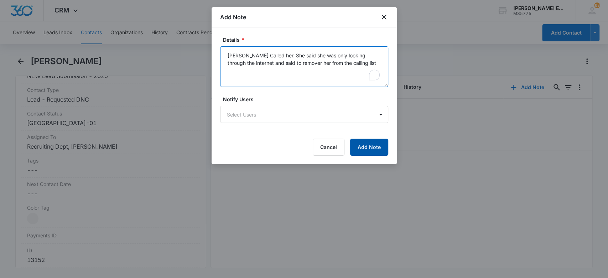
type textarea "[PERSON_NAME] Called her. She said she was only looking through the internet an…"
click at [363, 145] on button "Add Note" at bounding box center [369, 147] width 38 height 17
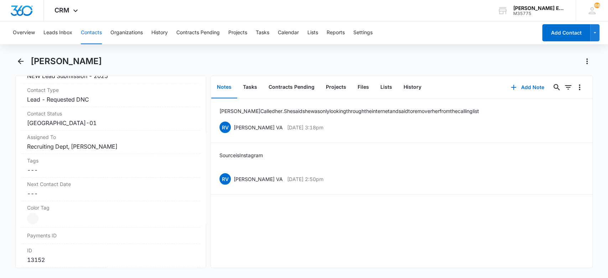
click at [87, 34] on button "Contacts" at bounding box center [91, 32] width 21 height 23
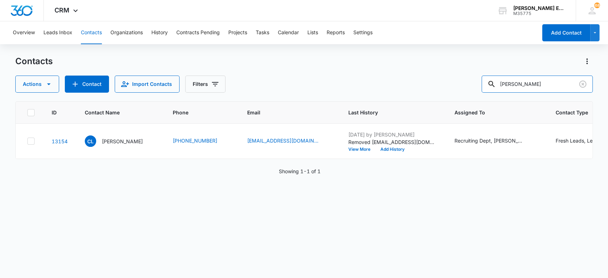
drag, startPoint x: 556, startPoint y: 86, endPoint x: 464, endPoint y: 90, distance: 92.4
click at [464, 90] on div "Actions Contact Import Contacts Filters [PERSON_NAME]" at bounding box center [304, 84] width 578 height 17
type input "pat"
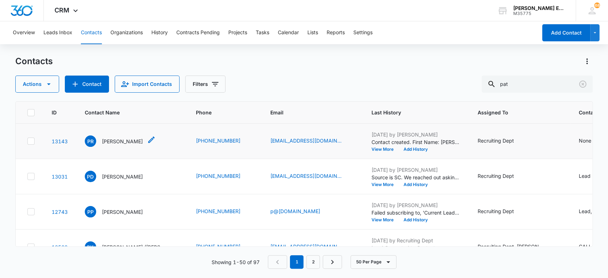
click at [116, 139] on p "[PERSON_NAME]" at bounding box center [122, 141] width 41 height 7
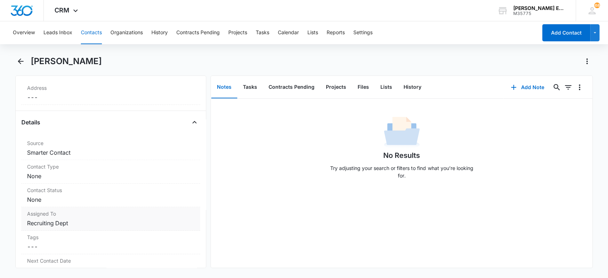
scroll to position [257, 0]
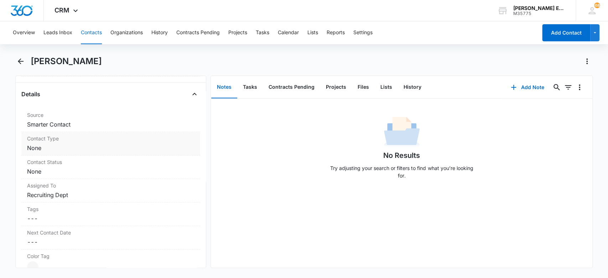
click at [99, 149] on dd "Cancel Save Changes None" at bounding box center [111, 148] width 168 height 9
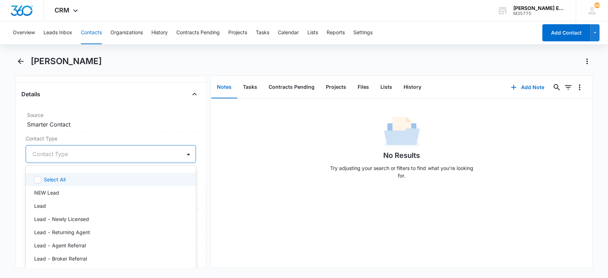
click at [78, 158] on div "Contact Type" at bounding box center [104, 153] width 156 height 17
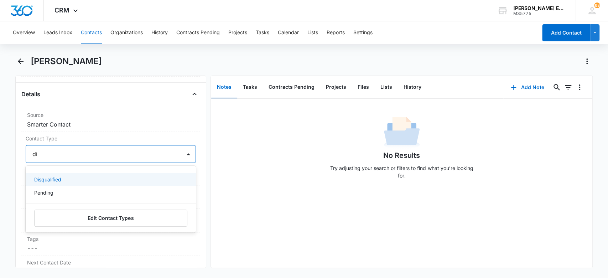
type input "dis"
click at [71, 182] on div "Disqualified" at bounding box center [110, 179] width 152 height 7
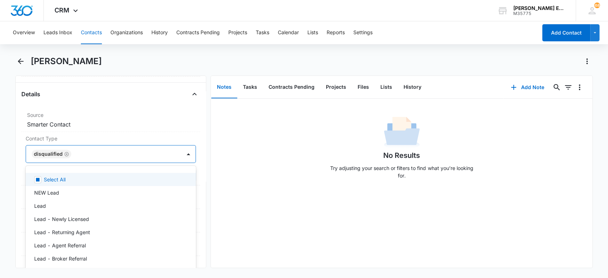
click at [233, 193] on div "No Results Try adjusting your search or filters to find what you’re looking for." at bounding box center [402, 183] width 382 height 169
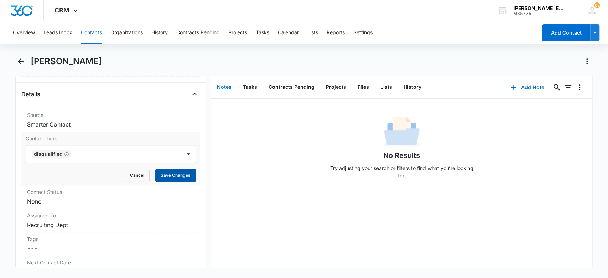
click at [165, 172] on button "Save Changes" at bounding box center [175, 176] width 41 height 14
click at [514, 88] on button "Add Note" at bounding box center [527, 87] width 47 height 17
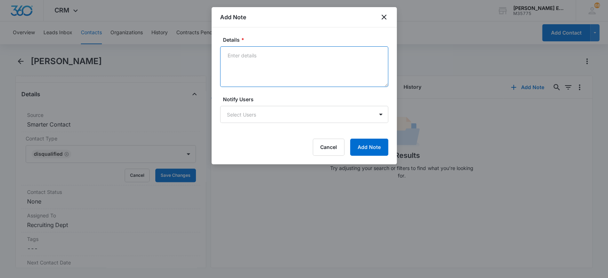
click at [269, 59] on textarea "Details *" at bounding box center [304, 66] width 168 height 41
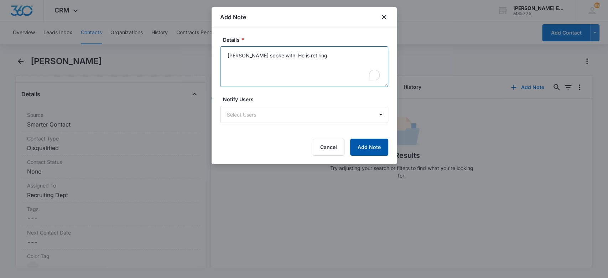
type textarea "[PERSON_NAME] spoke with. He is retiring"
click at [378, 146] on button "Add Note" at bounding box center [369, 147] width 38 height 17
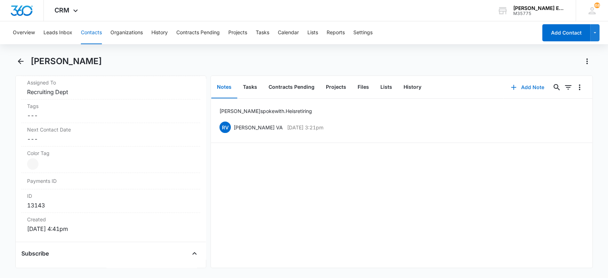
scroll to position [304, 0]
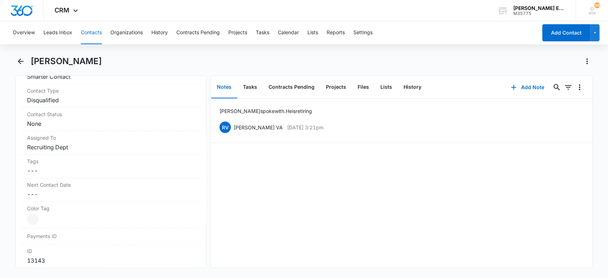
click at [80, 35] on div "Overview Leads Inbox Contacts Organizations History Contracts Pending Projects …" at bounding box center [273, 32] width 529 height 23
